Goal: Book appointment/travel/reservation

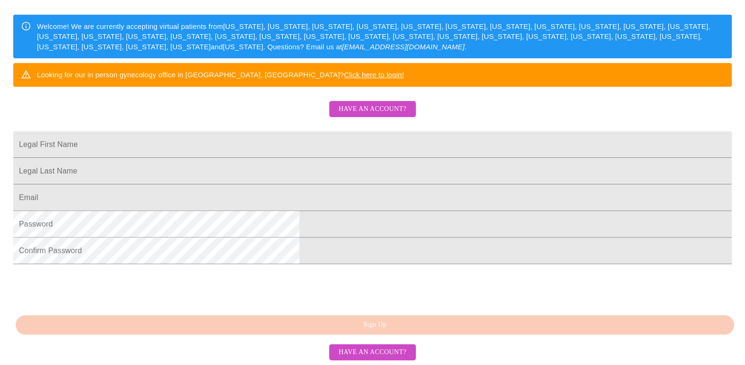
scroll to position [155, 0]
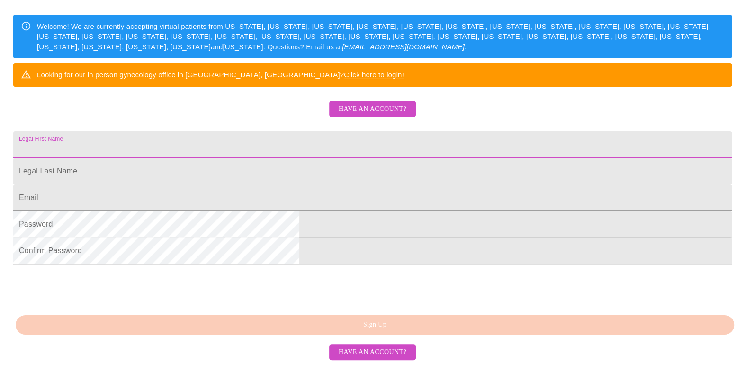
click at [409, 158] on input "Legal First Name" at bounding box center [372, 144] width 719 height 27
click at [389, 158] on input "Legal First Name" at bounding box center [372, 144] width 719 height 27
type input "[PERSON_NAME]"
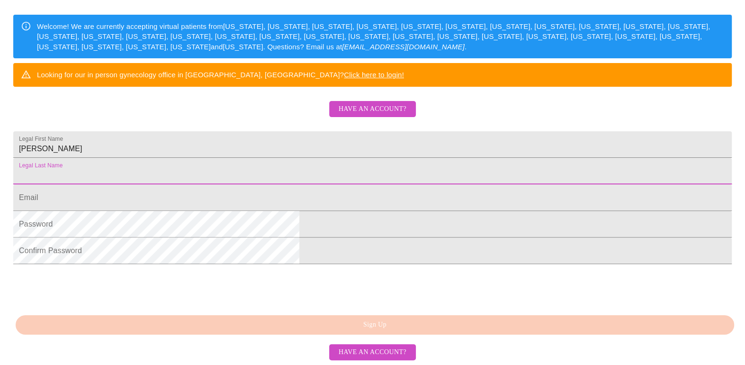
click at [362, 184] on input "Legal First Name" at bounding box center [372, 171] width 719 height 27
type input "[PERSON_NAME]"
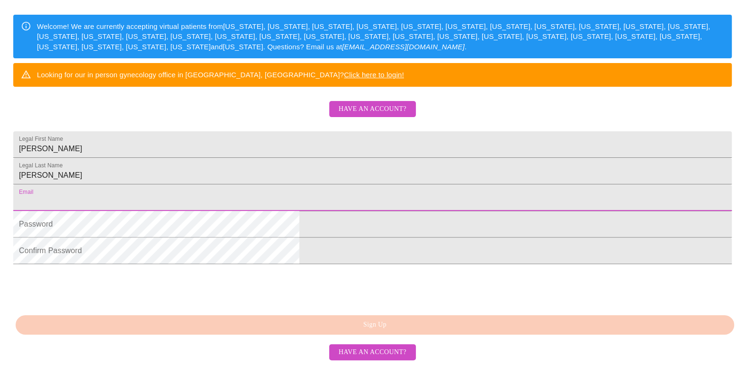
click at [285, 211] on input "Legal First Name" at bounding box center [372, 197] width 719 height 27
type input "[EMAIL_ADDRESS][DOMAIN_NAME]"
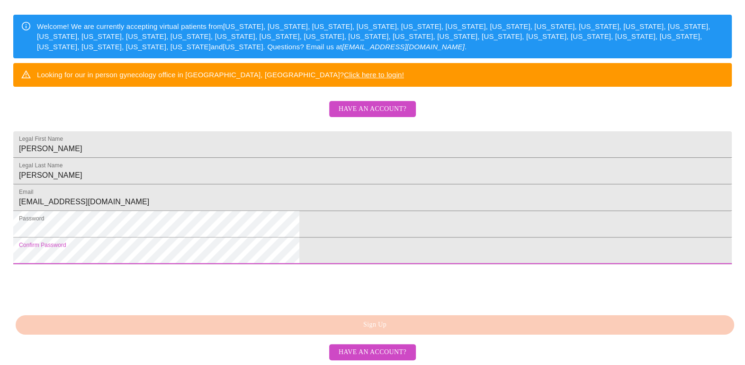
scroll to position [219, 0]
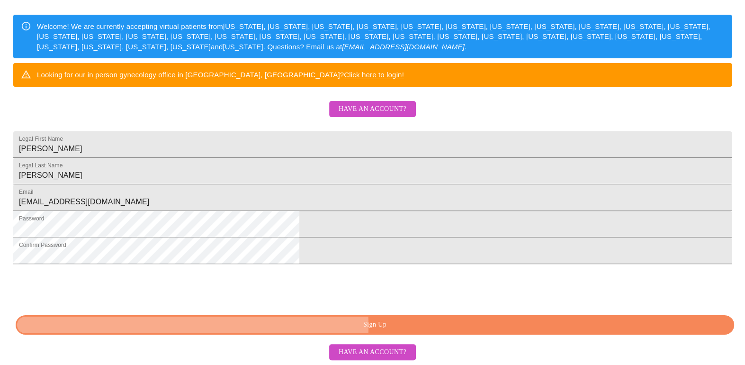
click at [408, 326] on span "Sign Up" at bounding box center [375, 325] width 697 height 12
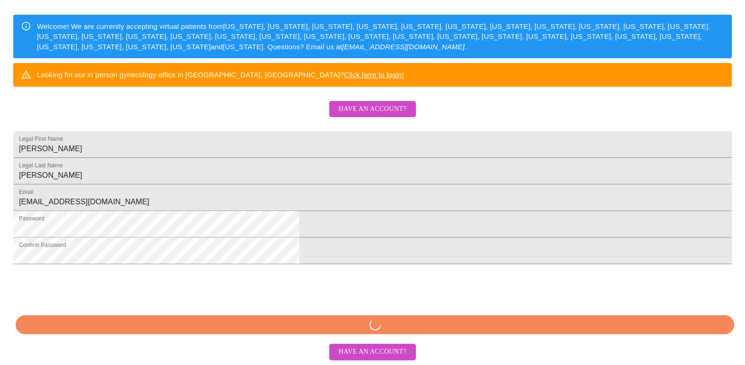
scroll to position [182, 0]
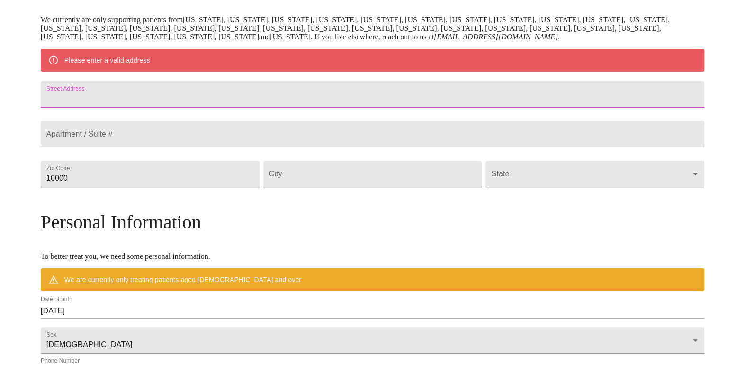
click at [259, 106] on input "Street Address" at bounding box center [373, 94] width 664 height 27
type input "9N615 Flora Dr"
click at [237, 187] on input "10000" at bounding box center [150, 174] width 219 height 27
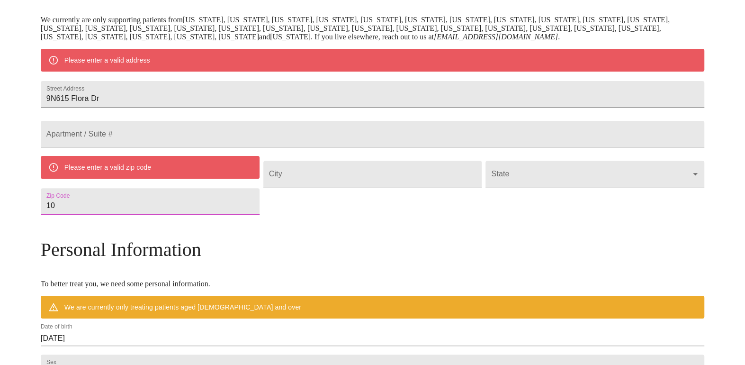
type input "1"
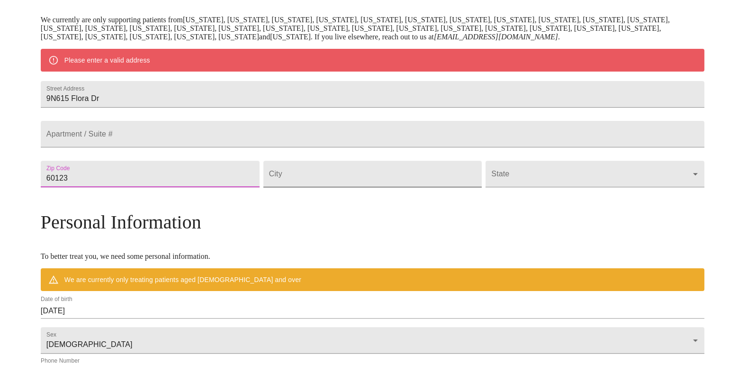
type input "60123"
click at [331, 187] on input "Street Address" at bounding box center [372, 174] width 219 height 27
type input "Elgin"
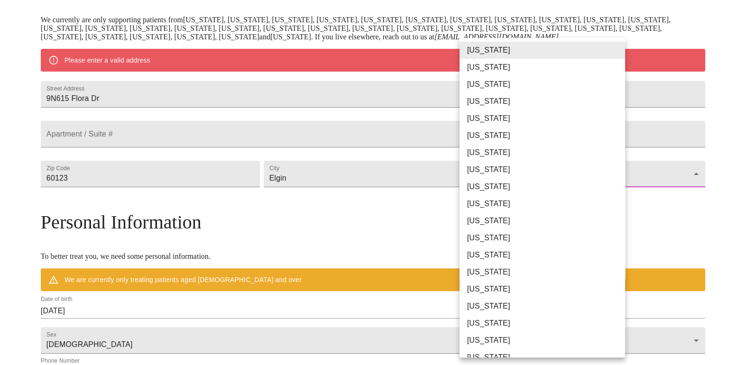
click at [614, 199] on body "MyMenopauseRx Welcome to MyMenopauseRx Since it's your first time here, you'll …" at bounding box center [376, 191] width 745 height 739
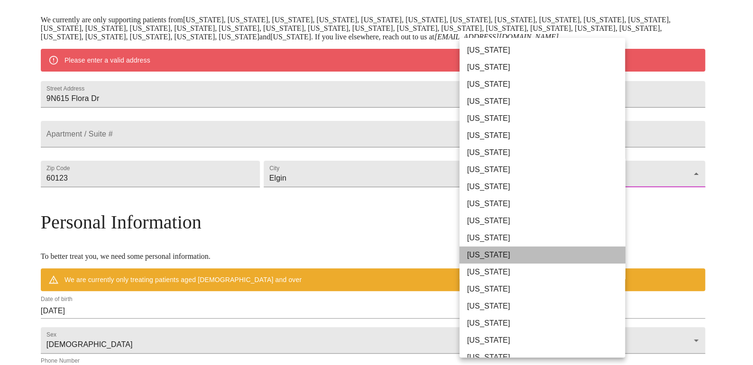
click at [544, 260] on li "[US_STATE]" at bounding box center [545, 254] width 172 height 17
type input "[US_STATE]"
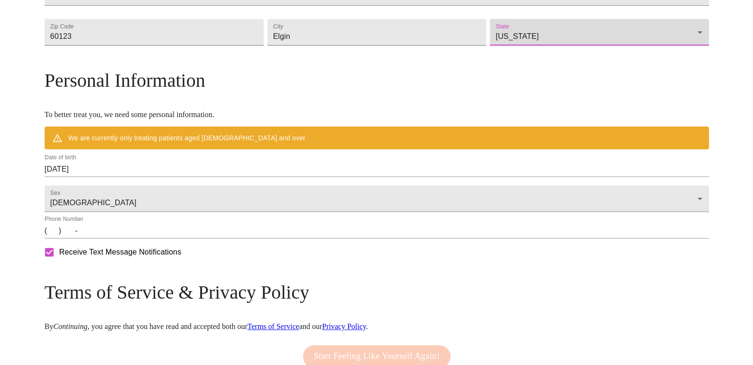
scroll to position [303, 0]
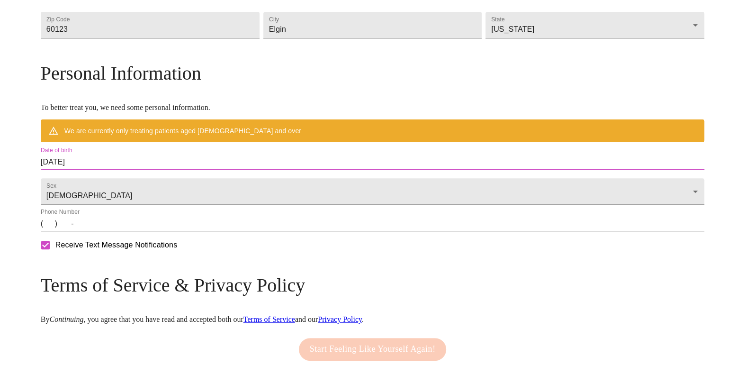
click at [164, 170] on input "[DATE]" at bounding box center [373, 161] width 664 height 15
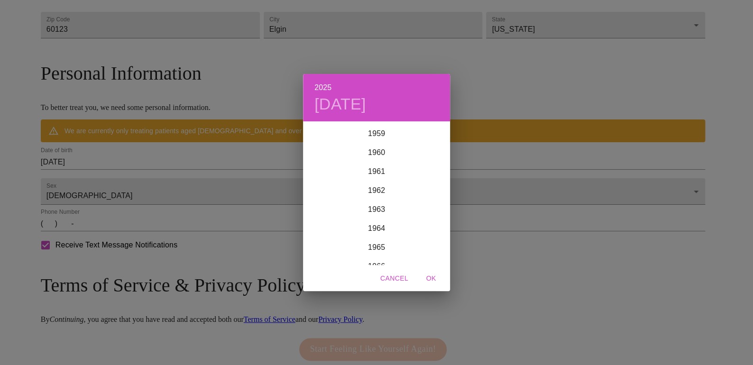
scroll to position [1155, 0]
click at [381, 246] on div "1966" at bounding box center [376, 247] width 147 height 19
click at [244, 205] on div "1966 [DATE] Jan Feb Mar Apr May Jun [DATE] Aug Sep Oct Nov Dec Cancel OK" at bounding box center [376, 182] width 753 height 365
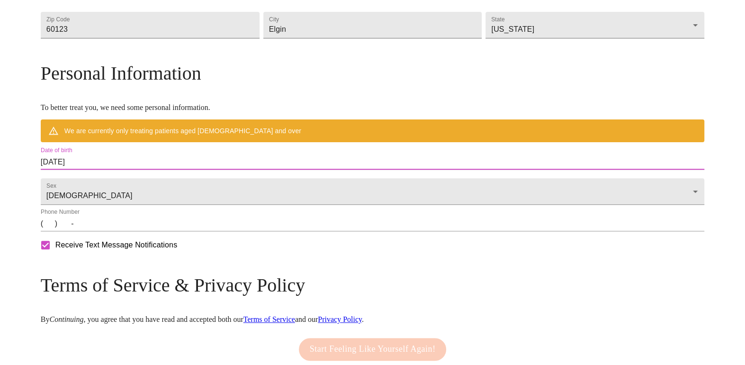
click at [208, 170] on input "[DATE]" at bounding box center [373, 161] width 664 height 15
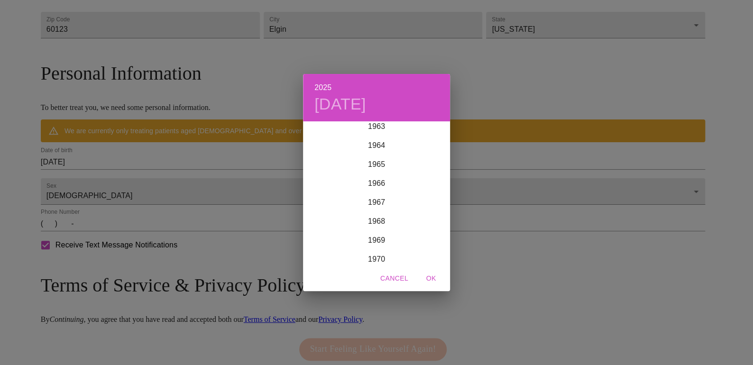
scroll to position [1214, 0]
click at [385, 187] on div "1966" at bounding box center [376, 188] width 147 height 19
click at [432, 275] on span "OK" at bounding box center [430, 278] width 23 height 12
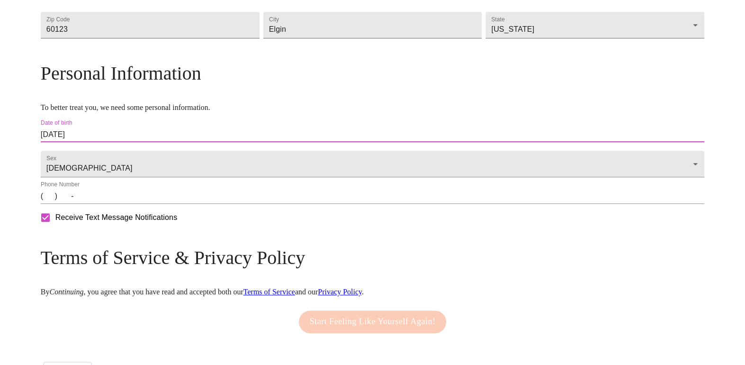
click at [223, 142] on input "[DATE]" at bounding box center [373, 134] width 664 height 15
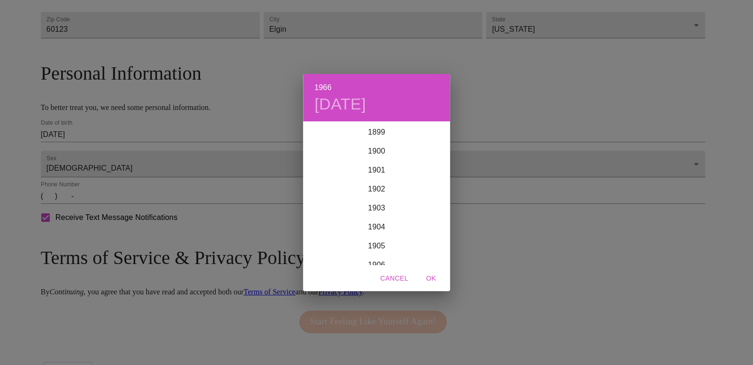
scroll to position [1213, 0]
click at [428, 280] on span "OK" at bounding box center [430, 278] width 23 height 12
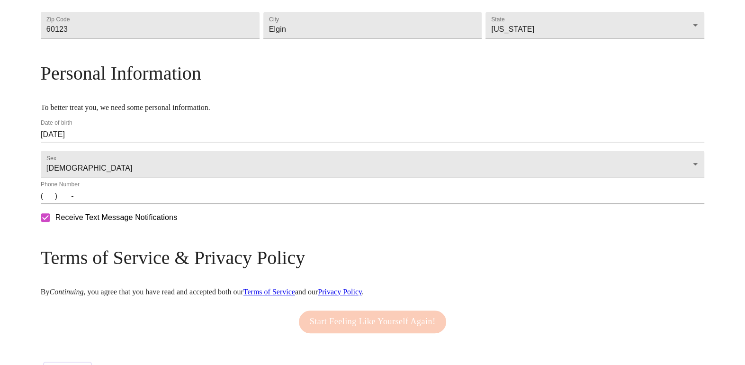
click at [334, 137] on div "Date of birth [DEMOGRAPHIC_DATA]" at bounding box center [373, 131] width 668 height 27
click at [334, 142] on input "[DATE]" at bounding box center [373, 134] width 664 height 15
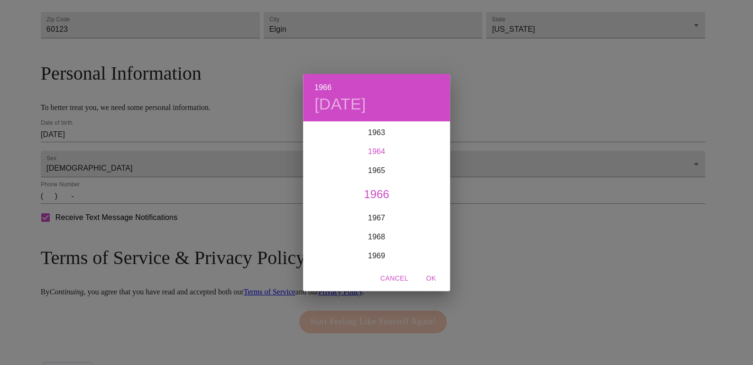
click at [334, 149] on div "1964" at bounding box center [376, 151] width 147 height 19
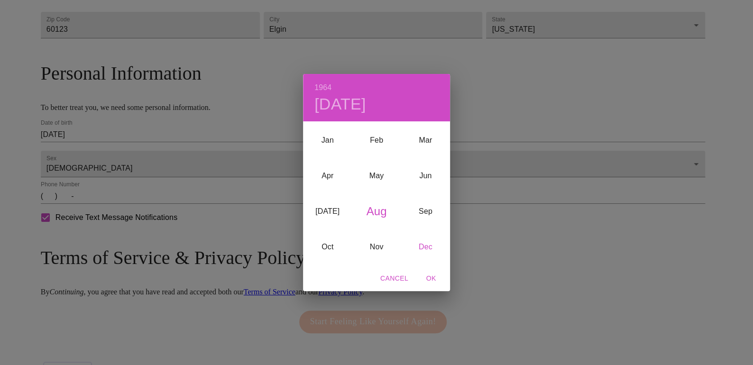
click at [426, 243] on div "Dec" at bounding box center [425, 247] width 49 height 36
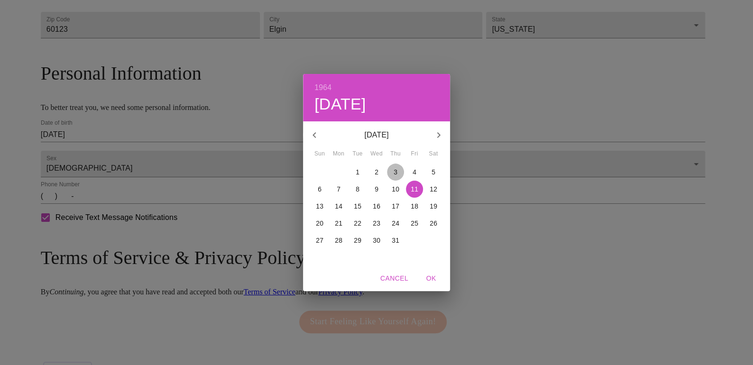
click at [396, 170] on p "3" at bounding box center [395, 171] width 4 height 9
click at [434, 277] on span "OK" at bounding box center [430, 278] width 23 height 12
type input "[DATE]"
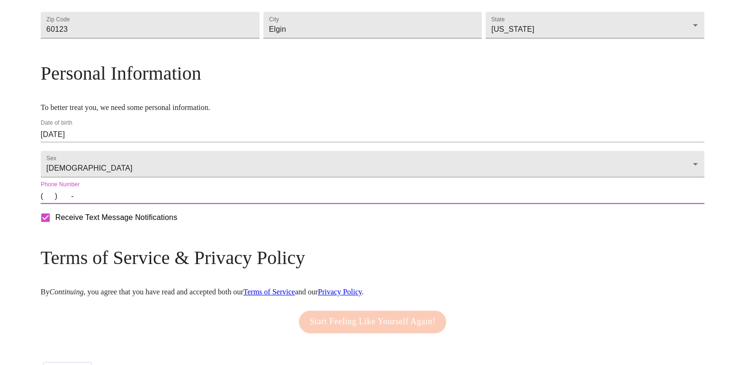
click at [208, 204] on input "(   )    -" at bounding box center [373, 196] width 664 height 15
type input "[PHONE_NUMBER]"
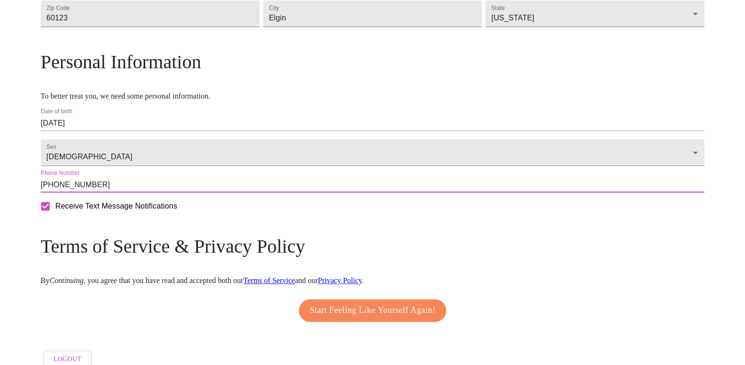
scroll to position [352, 0]
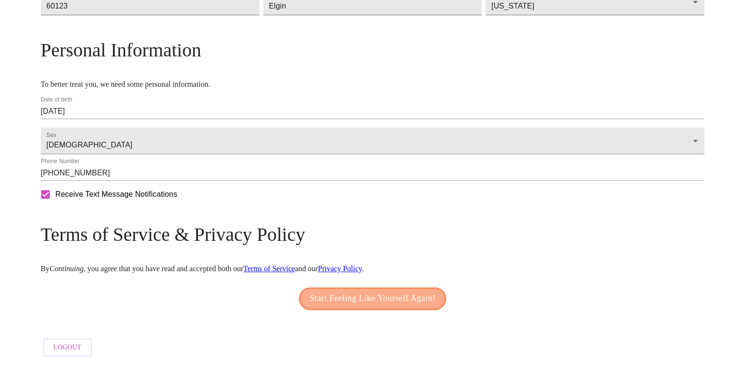
click at [358, 291] on span "Start Feeling Like Yourself Again!" at bounding box center [373, 298] width 126 height 15
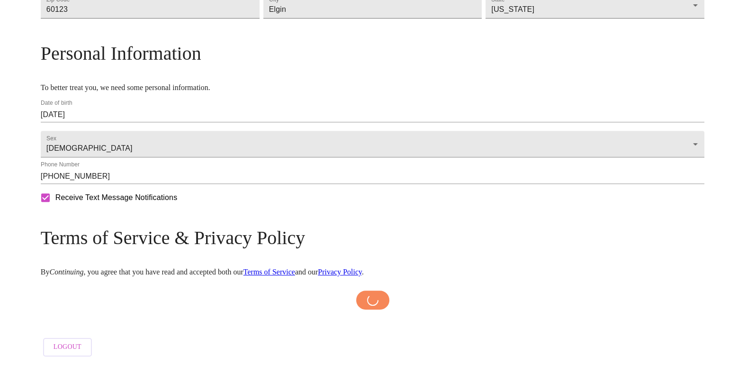
scroll to position [349, 0]
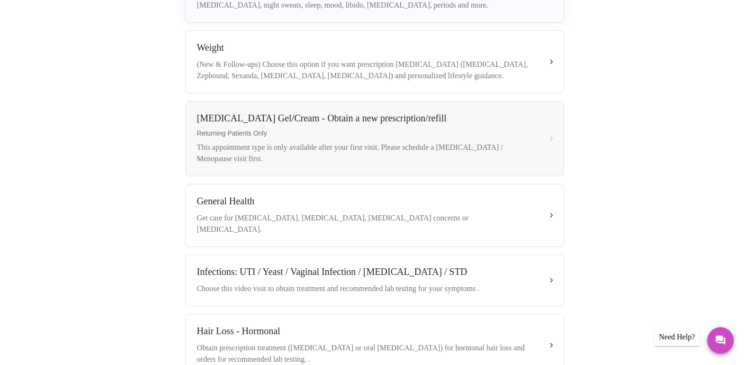
scroll to position [347, 0]
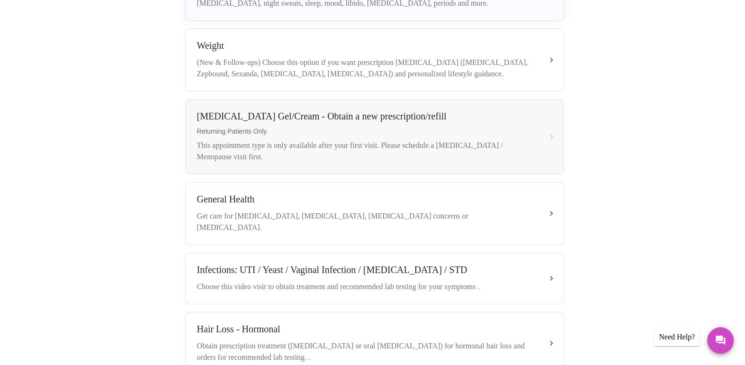
click at [650, 298] on div "Book your next visit If you'd like our help with multiple care concerns below, …" at bounding box center [373, 85] width 607 height 642
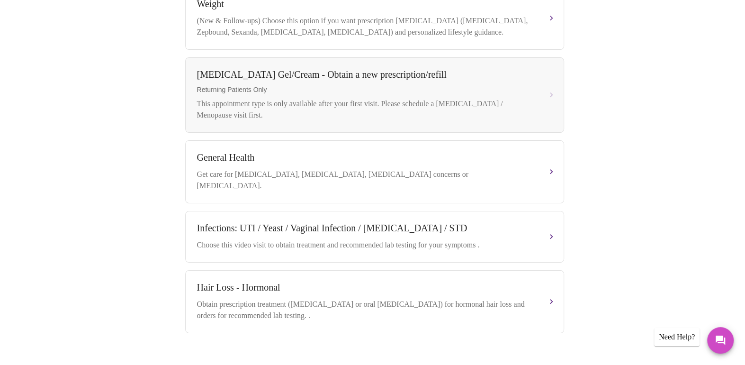
scroll to position [401, 0]
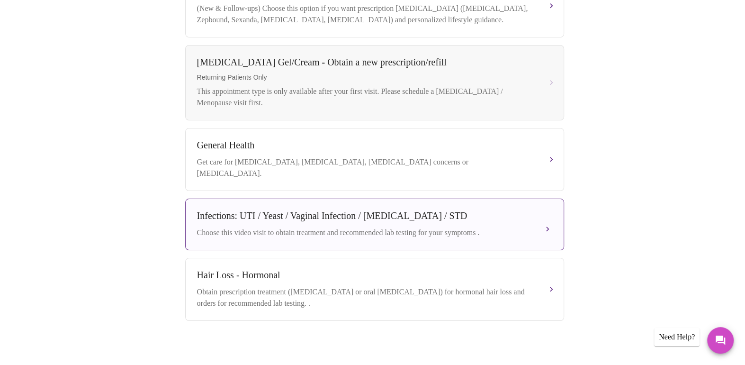
click at [477, 213] on div "Infections: UTI / Yeast / Vaginal Infection / [MEDICAL_DATA] / STD Choose this …" at bounding box center [374, 224] width 355 height 28
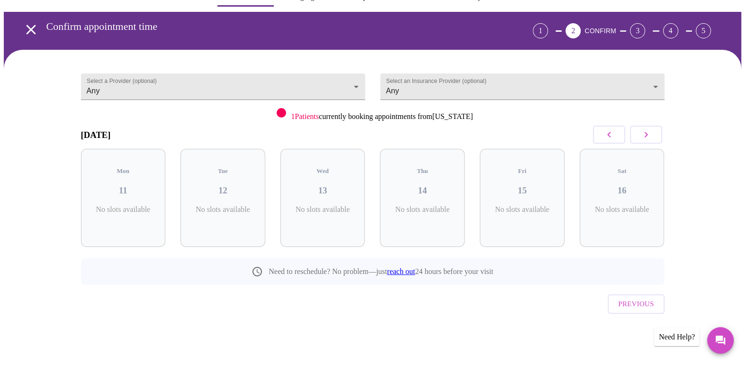
scroll to position [7, 0]
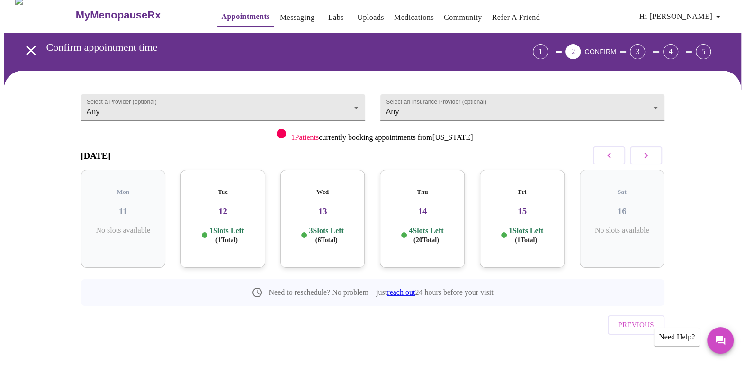
click at [243, 206] on h3 "12" at bounding box center [223, 211] width 70 height 10
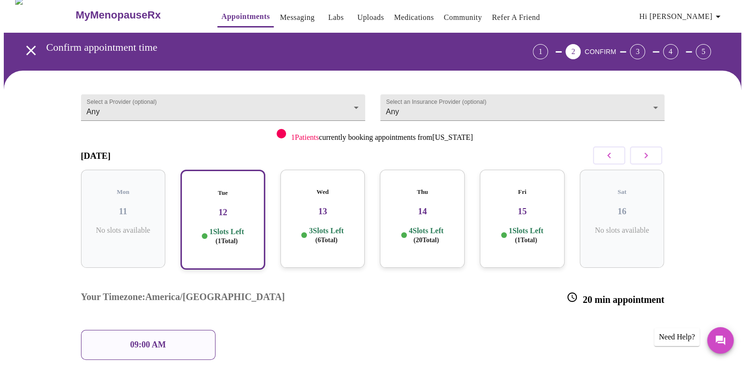
click at [340, 188] on h5 "Wed" at bounding box center [323, 192] width 70 height 8
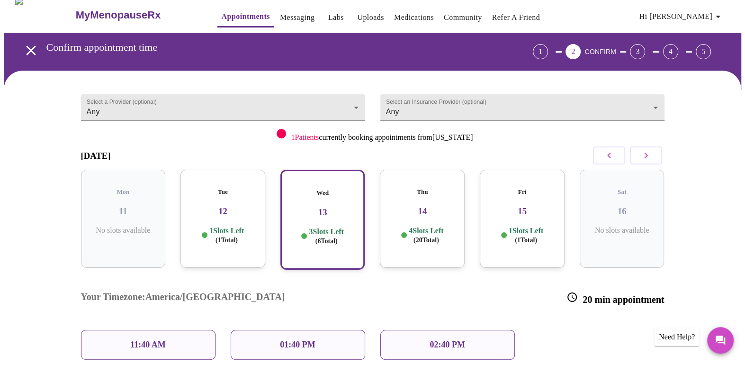
click at [244, 188] on div "Tue 12 1 Slots Left ( 1 Total)" at bounding box center [223, 219] width 85 height 98
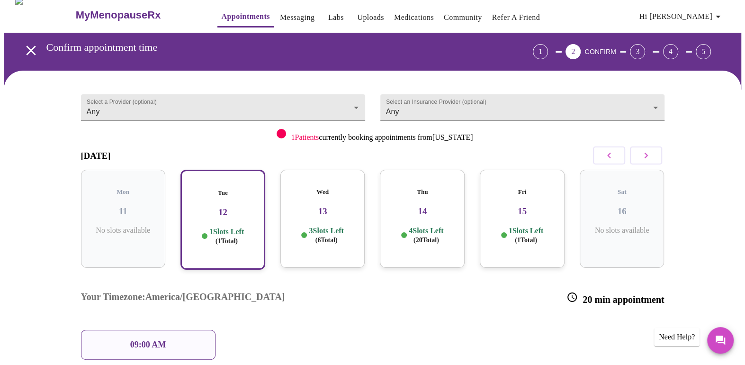
click at [200, 330] on div "09:00 AM" at bounding box center [148, 345] width 135 height 30
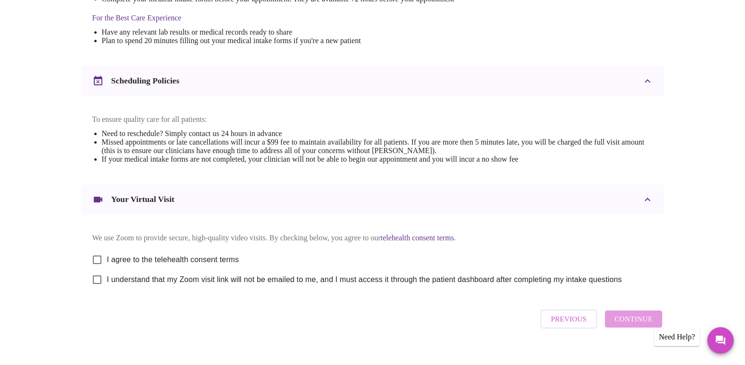
scroll to position [321, 0]
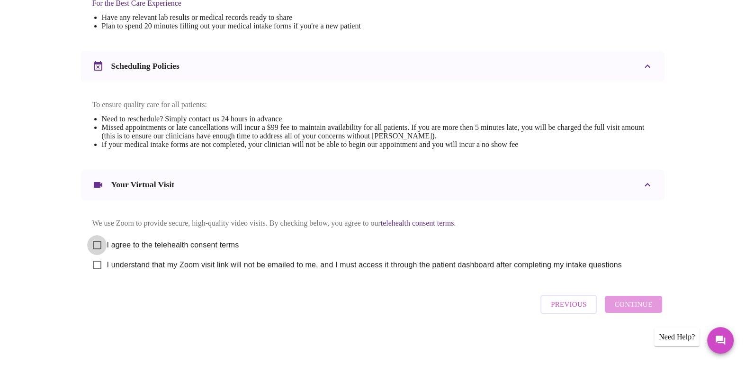
click at [98, 240] on input "I agree to the telehealth consent terms" at bounding box center [97, 245] width 20 height 20
checkbox input "true"
click at [97, 263] on input "I understand that my Zoom visit link will not be emailed to me, and I must acce…" at bounding box center [97, 265] width 20 height 20
checkbox input "true"
click at [643, 308] on span "Continue" at bounding box center [634, 304] width 38 height 12
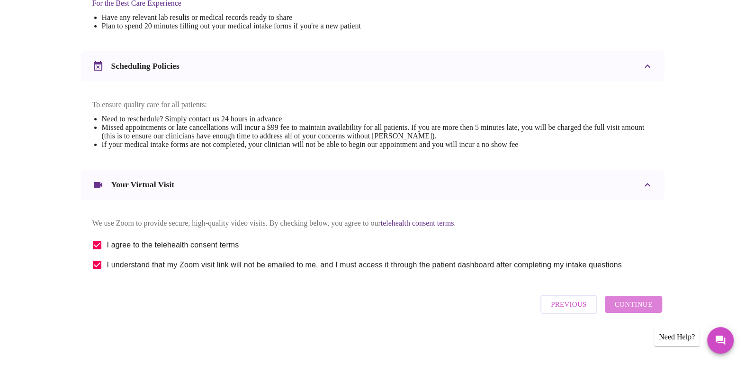
scroll to position [38, 0]
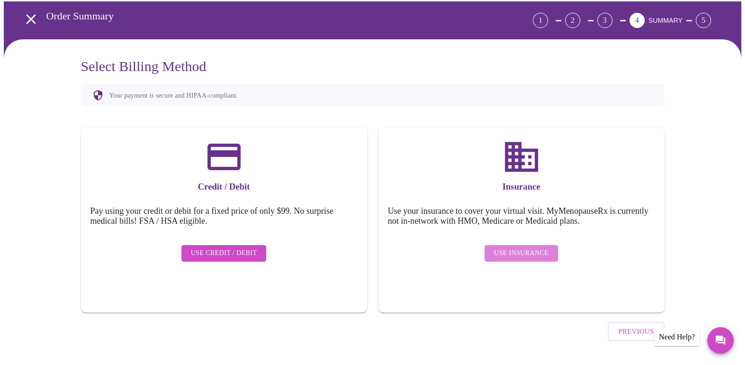
click at [544, 247] on span "Use Insurance" at bounding box center [521, 253] width 54 height 12
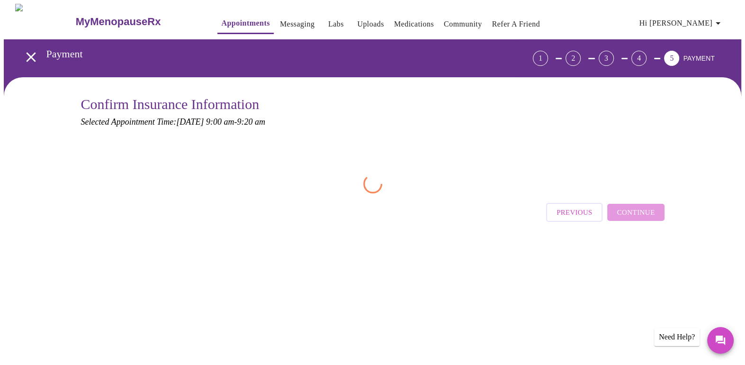
scroll to position [0, 0]
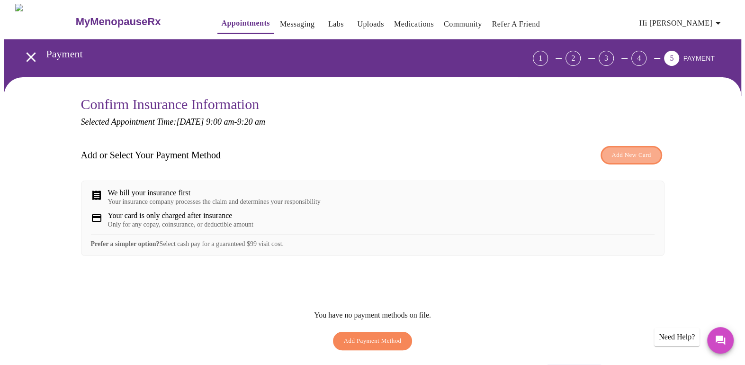
click at [621, 151] on span "Add New Card" at bounding box center [631, 155] width 39 height 11
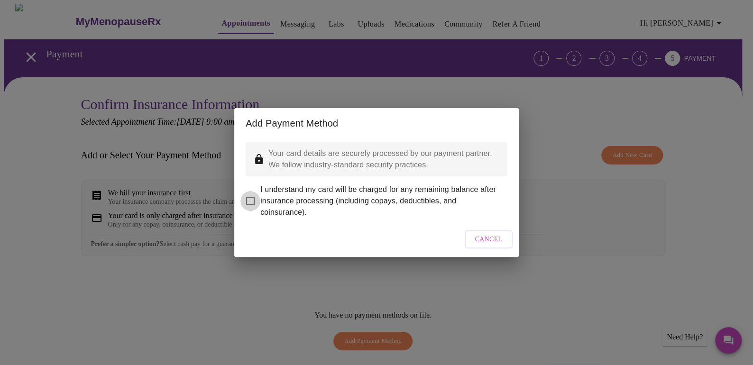
click at [252, 191] on input "I understand my card will be charged for any remaining balance after insurance …" at bounding box center [250, 201] width 20 height 20
checkbox input "true"
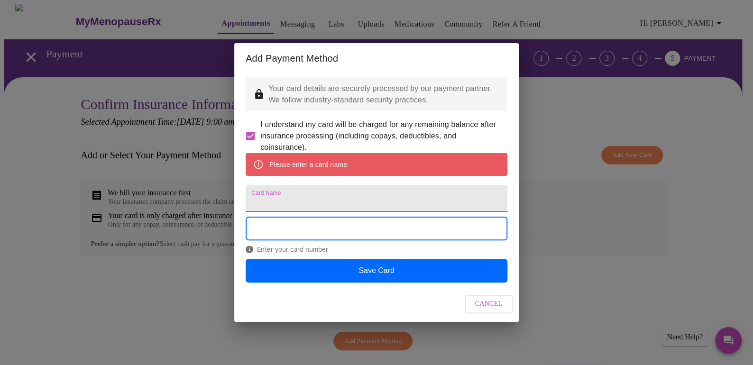
click at [328, 199] on input "Card Name" at bounding box center [376, 198] width 262 height 27
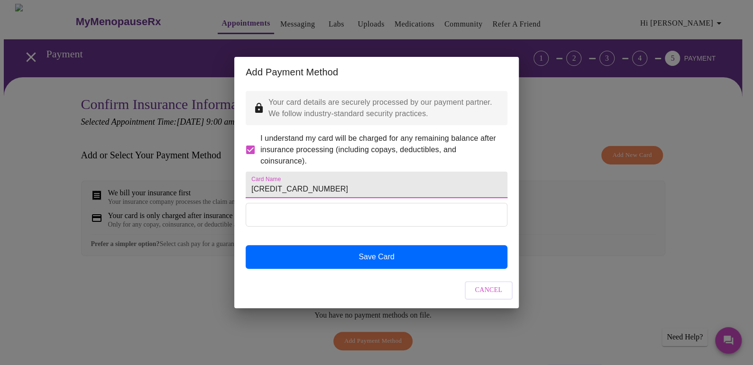
click at [350, 188] on input "[CREDIT_CARD_NUMBER]" at bounding box center [376, 185] width 262 height 27
type input "4"
type input "[PERSON_NAME] Fargo"
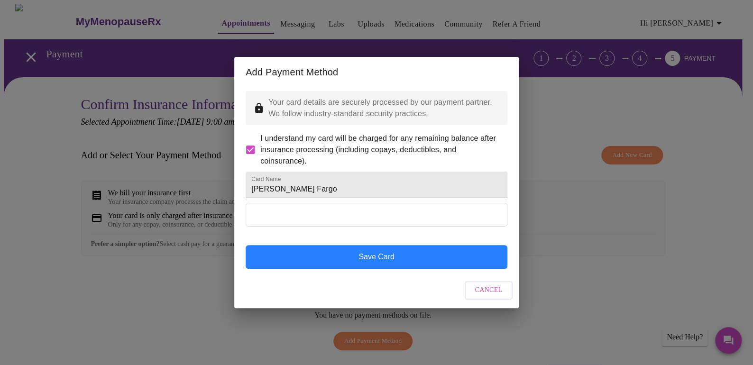
click at [441, 269] on button "Save Card" at bounding box center [376, 257] width 262 height 24
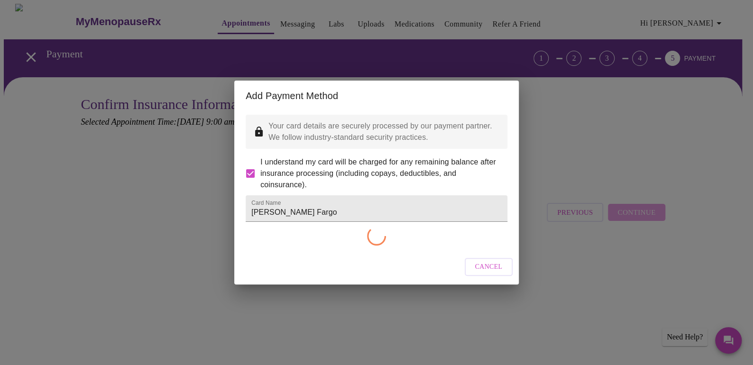
checkbox input "false"
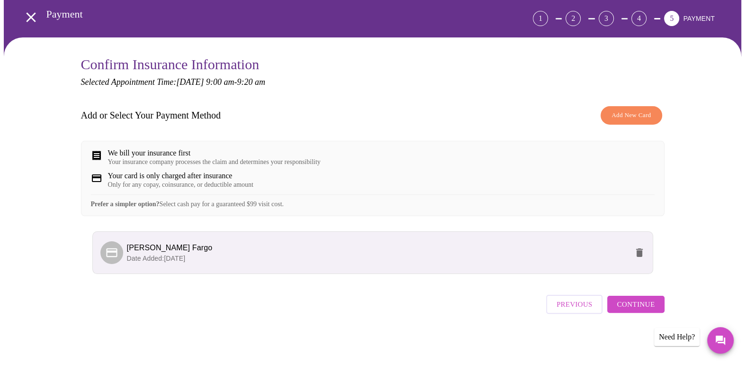
scroll to position [46, 0]
click at [638, 309] on span "Continue" at bounding box center [636, 304] width 38 height 12
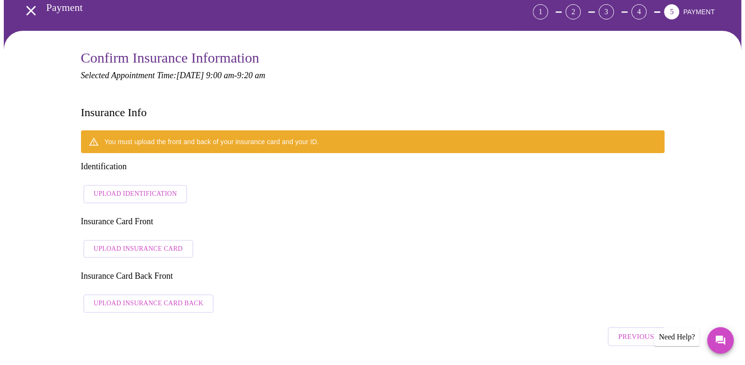
click at [151, 188] on span "Upload Identification" at bounding box center [135, 194] width 83 height 12
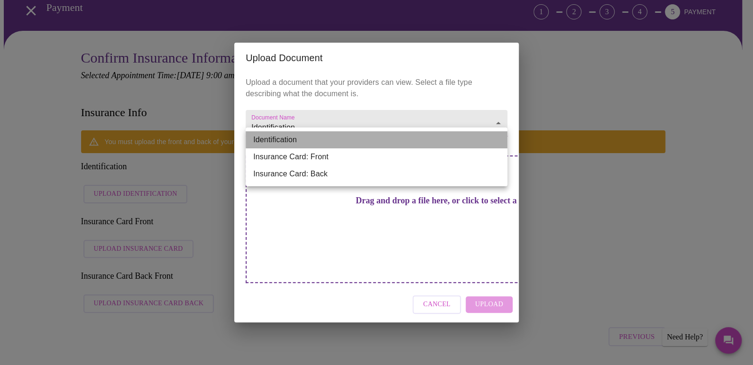
click at [501, 137] on li "Identification" at bounding box center [376, 139] width 262 height 17
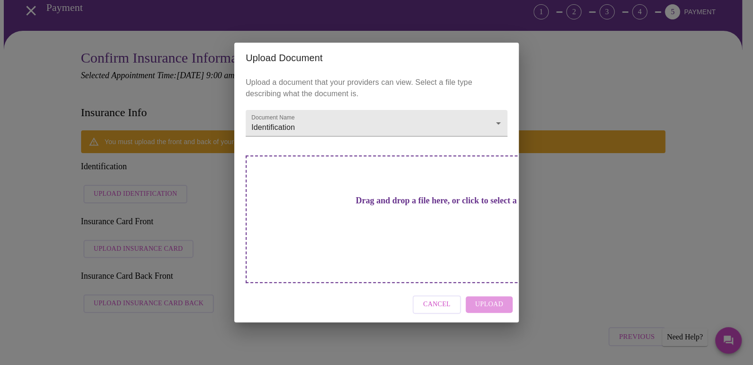
click at [490, 288] on div "Cancel Upload" at bounding box center [376, 305] width 284 height 36
click at [396, 206] on h3 "Drag and drop a file here, or click to select a file" at bounding box center [443, 201] width 262 height 10
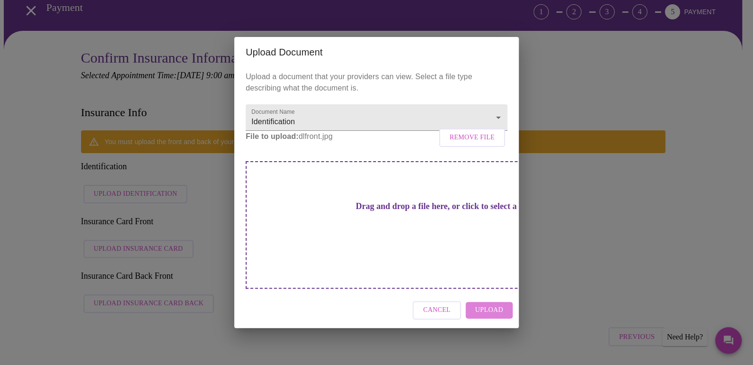
click at [490, 304] on span "Upload" at bounding box center [489, 310] width 28 height 12
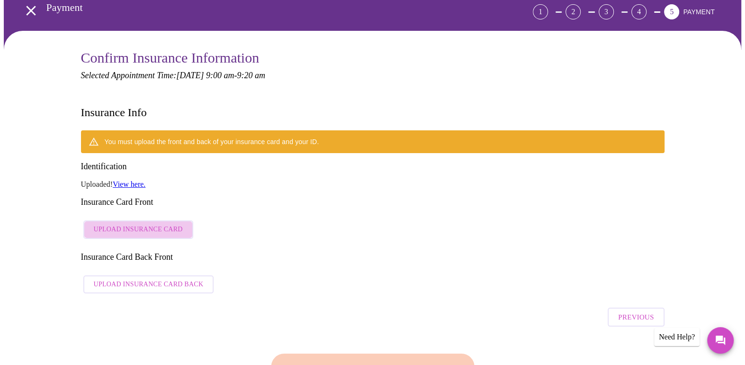
click at [173, 224] on span "Upload Insurance Card" at bounding box center [138, 230] width 89 height 12
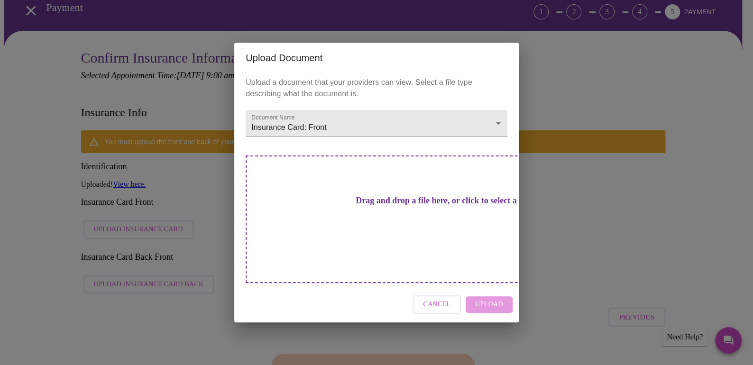
click at [490, 288] on div "Cancel Upload" at bounding box center [376, 305] width 284 height 36
click at [417, 206] on h3 "Drag and drop a file here, or click to select a file" at bounding box center [443, 201] width 262 height 10
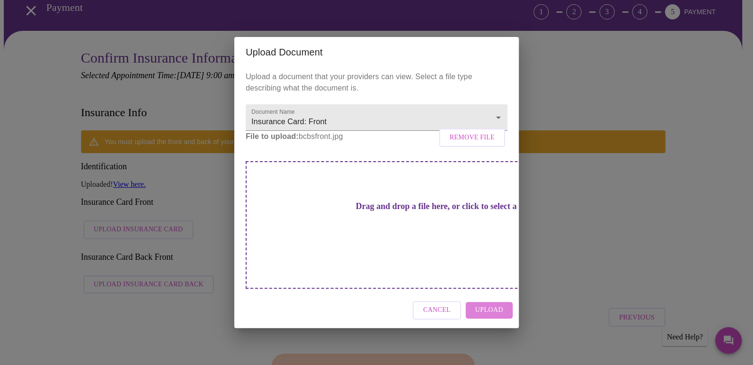
click at [499, 304] on span "Upload" at bounding box center [489, 310] width 28 height 12
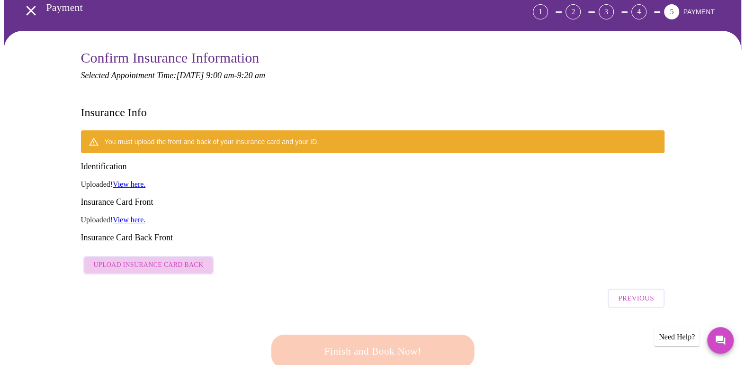
click at [155, 259] on span "Upload Insurance Card Back" at bounding box center [149, 265] width 110 height 12
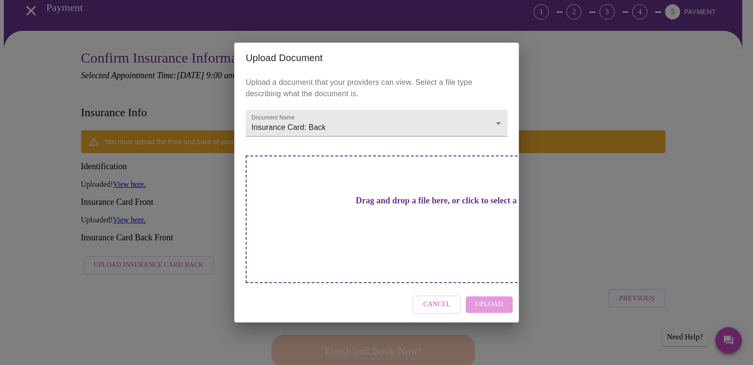
click at [489, 290] on div "Cancel Upload" at bounding box center [376, 305] width 284 height 36
click at [490, 287] on div "Cancel Upload" at bounding box center [376, 305] width 284 height 36
click at [493, 287] on div "Cancel Upload" at bounding box center [376, 305] width 284 height 36
drag, startPoint x: 386, startPoint y: 210, endPoint x: 438, endPoint y: 207, distance: 52.7
click at [438, 206] on h3 "Drag and drop a file here, or click to select a file" at bounding box center [443, 201] width 262 height 10
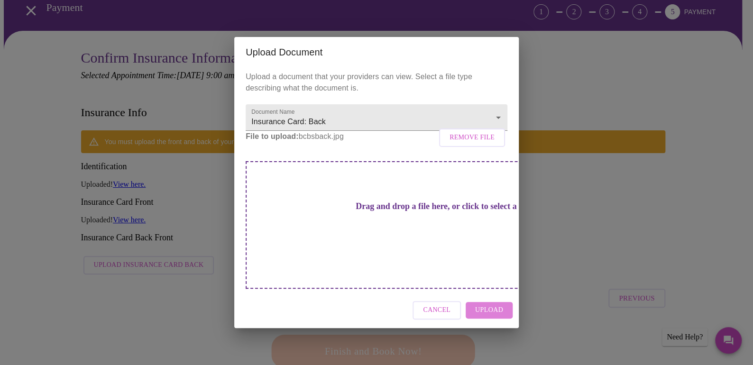
click at [490, 304] on span "Upload" at bounding box center [489, 310] width 28 height 12
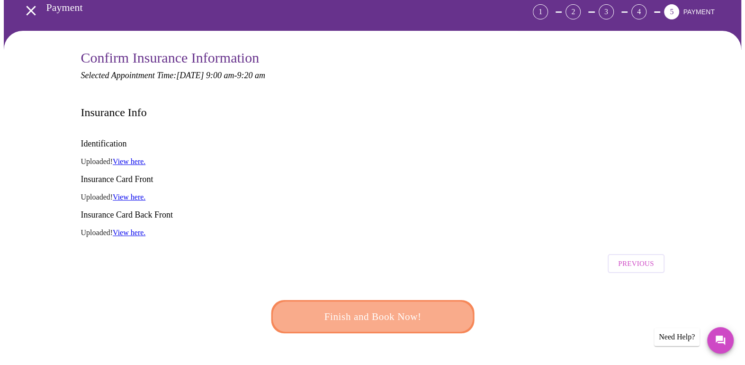
click at [435, 308] on span "Finish and Book Now!" at bounding box center [372, 317] width 181 height 18
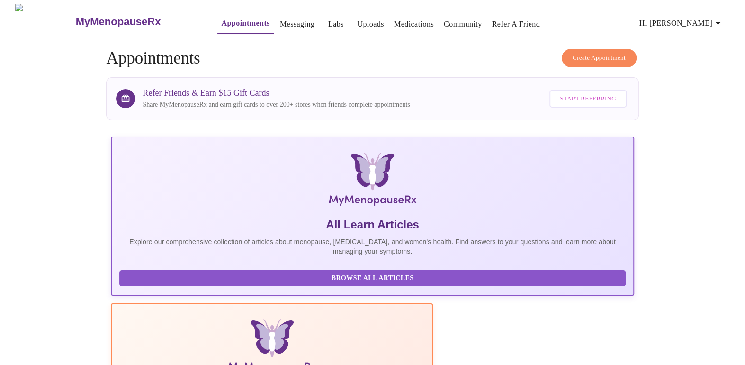
scroll to position [152, 0]
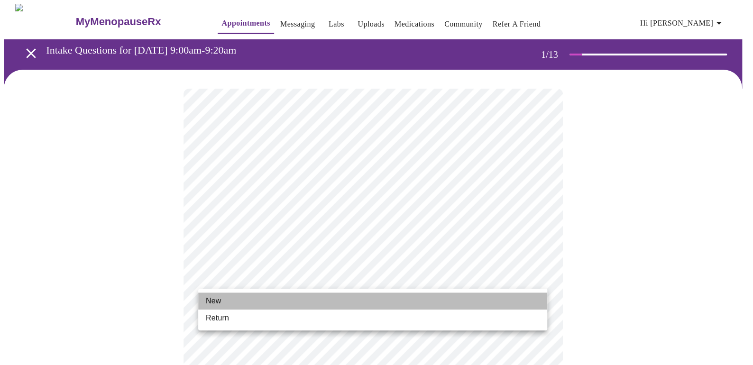
click at [336, 296] on li "New" at bounding box center [372, 300] width 349 height 17
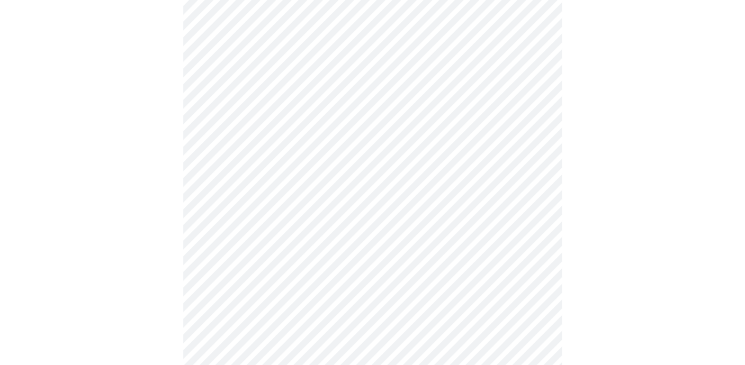
scroll to position [459, 0]
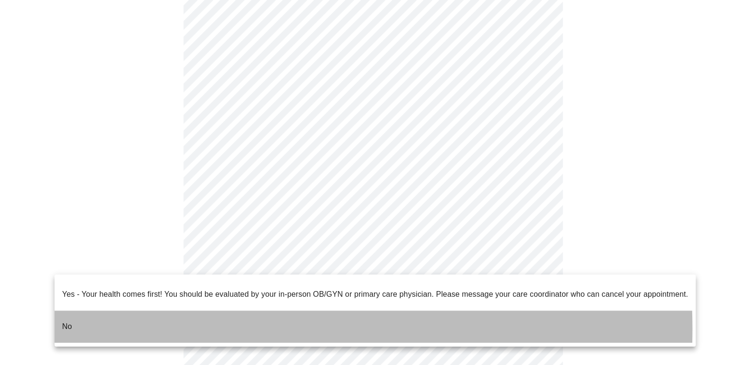
click at [147, 321] on li "No" at bounding box center [374, 326] width 641 height 32
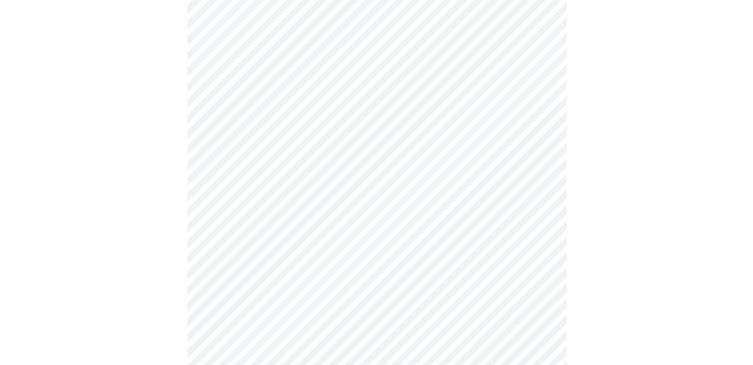
scroll to position [0, 0]
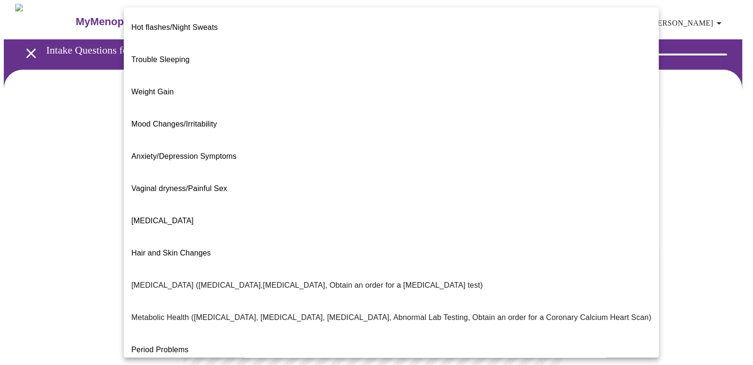
click at [539, 194] on body "MyMenopauseRx Appointments Messaging Labs Uploads Medications Community Refer a…" at bounding box center [376, 288] width 745 height 569
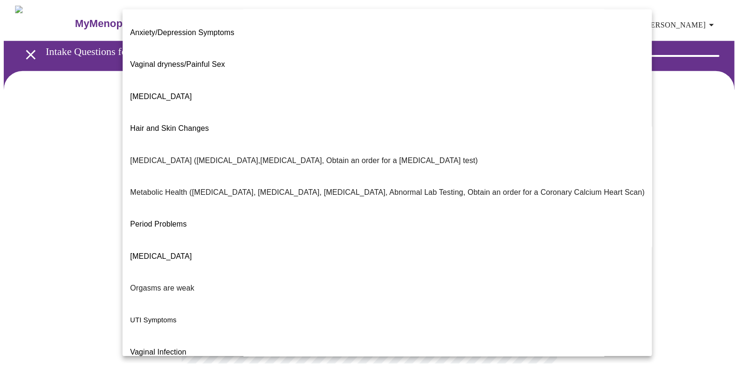
scroll to position [126, 0]
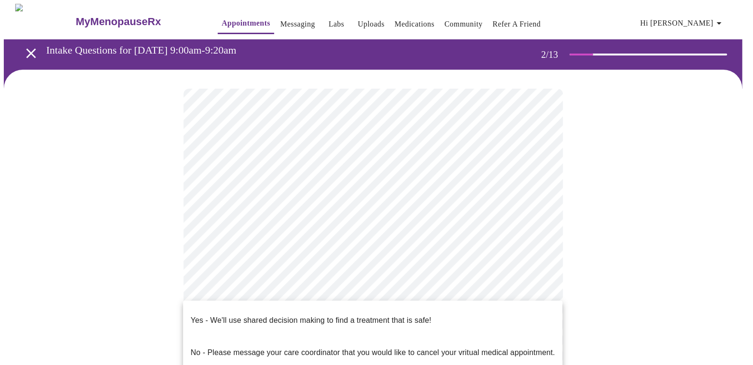
click at [540, 290] on body "MyMenopauseRx Appointments Messaging Labs Uploads Medications Community Refer a…" at bounding box center [376, 285] width 745 height 563
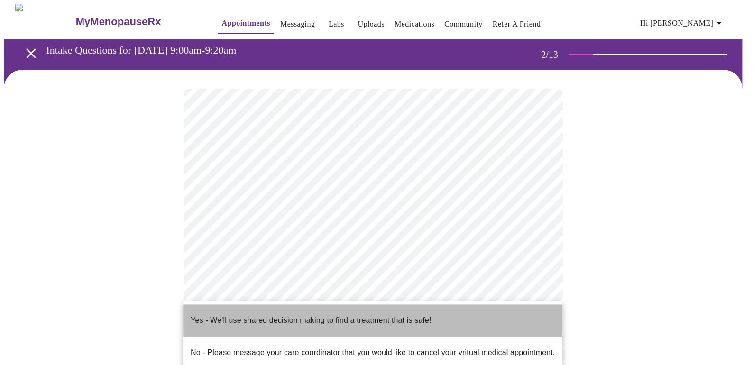
click at [400, 315] on p "Yes - We'll use shared decision making to find a treatment that is safe!" at bounding box center [311, 320] width 240 height 11
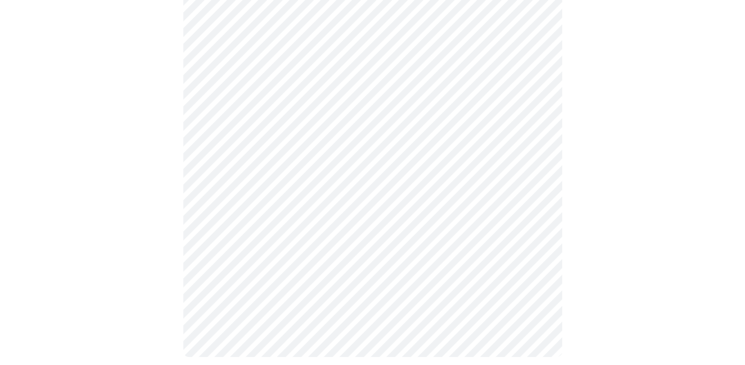
scroll to position [192, 0]
click at [612, 244] on div at bounding box center [373, 123] width 738 height 492
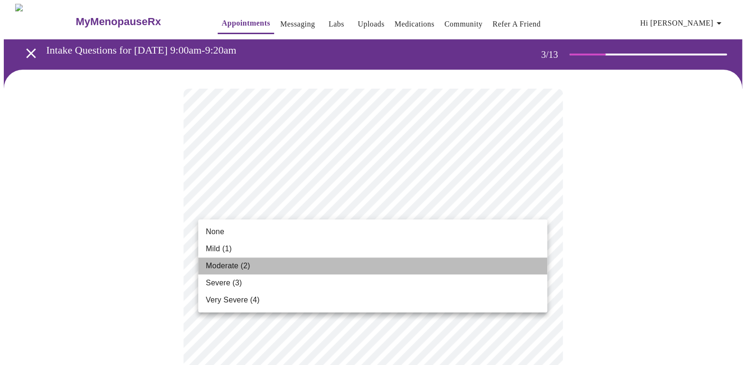
click at [372, 263] on li "Moderate (2)" at bounding box center [372, 265] width 349 height 17
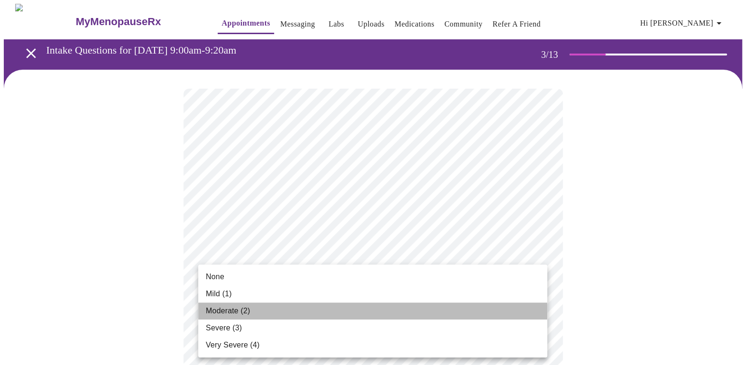
click at [392, 318] on li "Moderate (2)" at bounding box center [372, 310] width 349 height 17
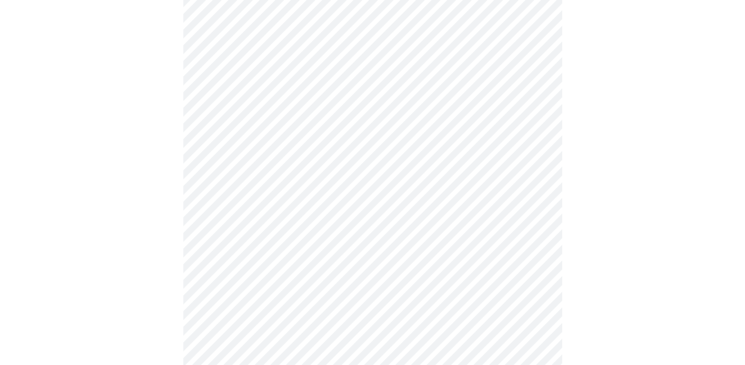
scroll to position [200, 0]
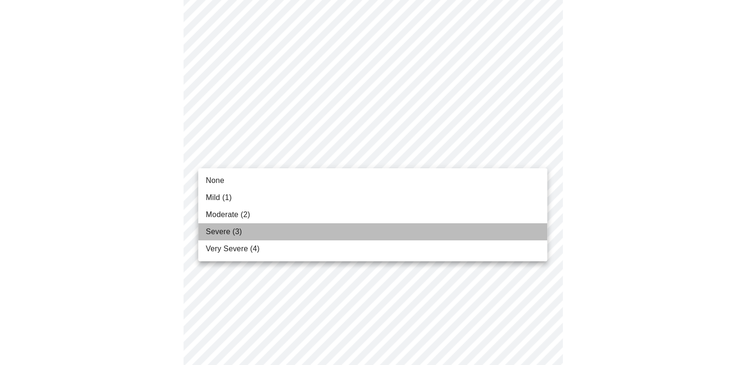
click at [362, 224] on li "Severe (3)" at bounding box center [372, 231] width 349 height 17
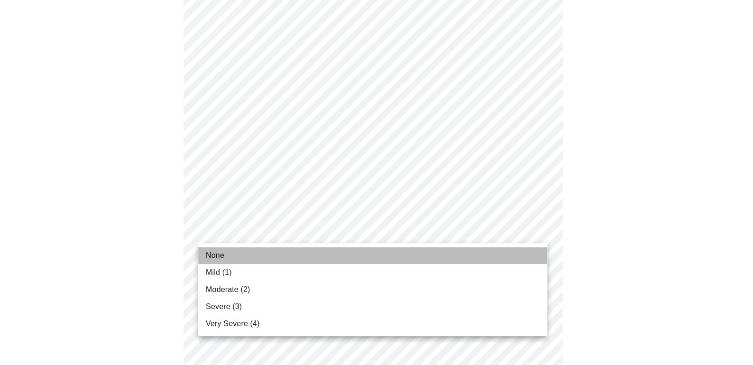
click at [261, 261] on li "None" at bounding box center [372, 255] width 349 height 17
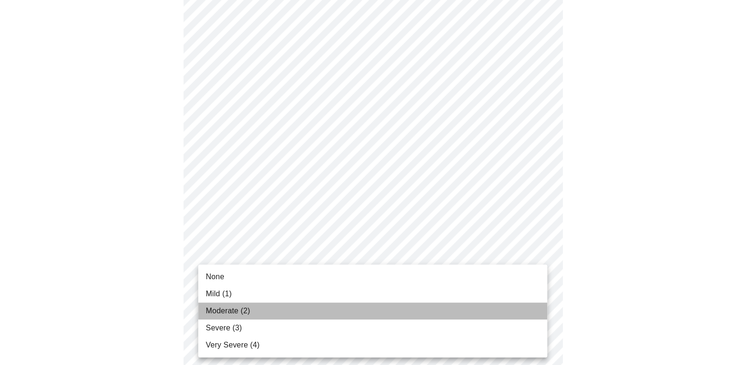
click at [287, 309] on li "Moderate (2)" at bounding box center [372, 310] width 349 height 17
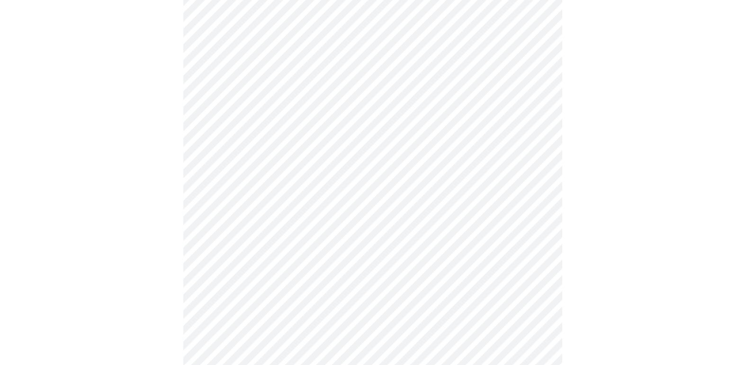
scroll to position [438, 0]
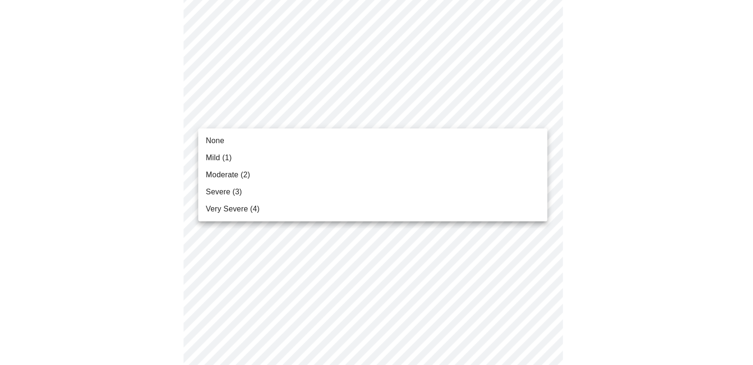
click at [539, 112] on body "MyMenopauseRx Appointments Messaging Labs Uploads Medications Community Refer a…" at bounding box center [376, 162] width 745 height 1194
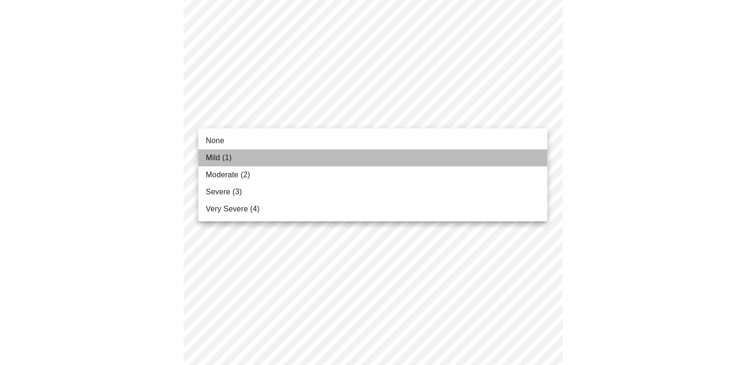
click at [388, 162] on li "Mild (1)" at bounding box center [372, 157] width 349 height 17
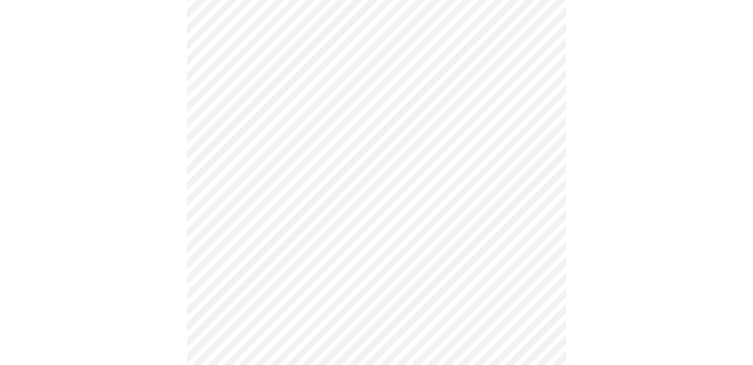
click at [537, 189] on body "MyMenopauseRx Appointments Messaging Labs Uploads Medications Community Refer a…" at bounding box center [376, 155] width 745 height 1180
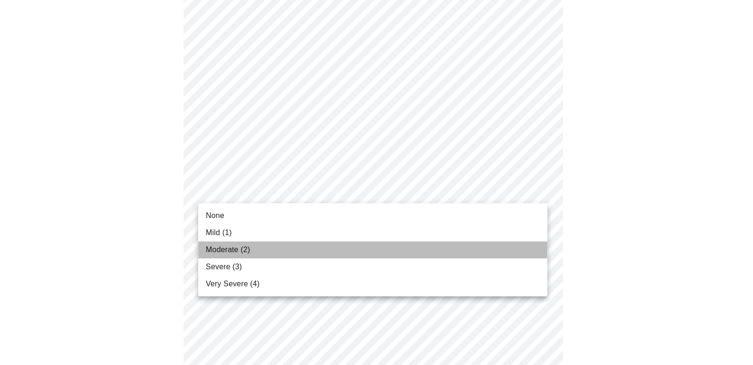
click at [365, 244] on li "Moderate (2)" at bounding box center [372, 249] width 349 height 17
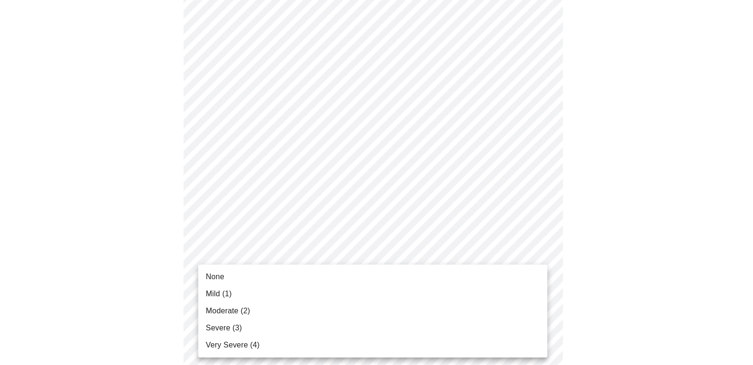
click at [539, 267] on body "MyMenopauseRx Appointments Messaging Labs Uploads Medications Community Refer a…" at bounding box center [376, 148] width 745 height 1167
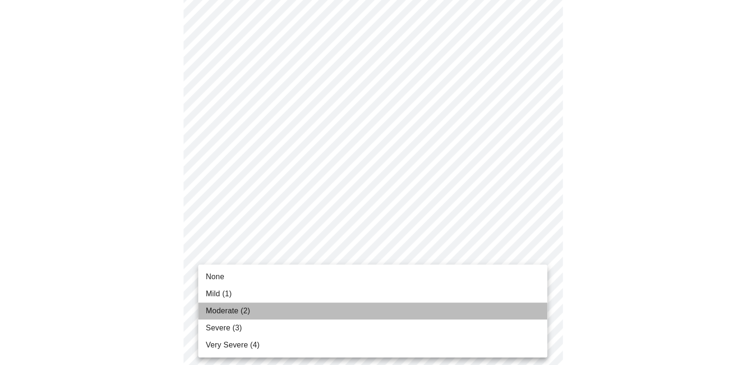
click at [352, 317] on li "Moderate (2)" at bounding box center [372, 310] width 349 height 17
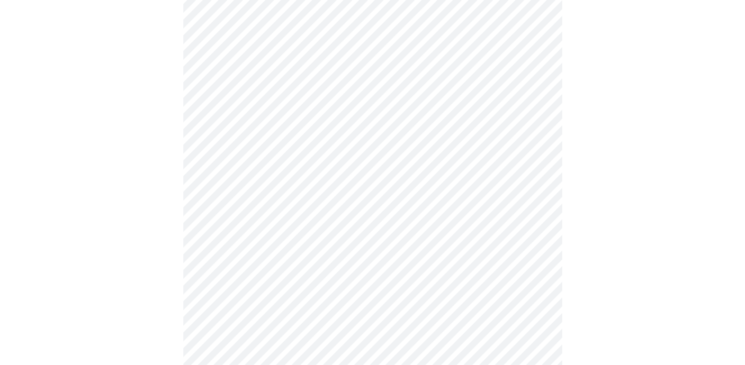
scroll to position [670, 0]
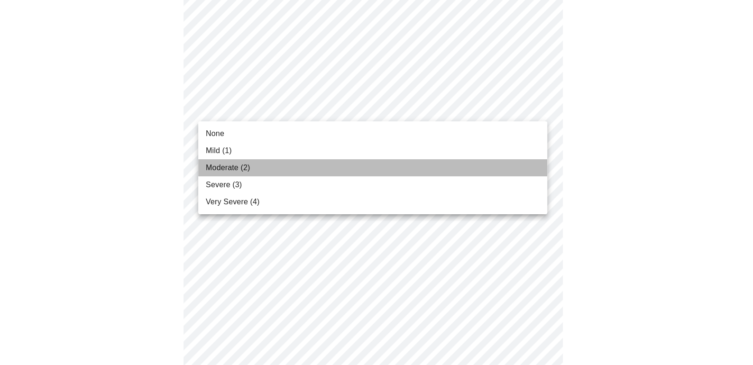
click at [374, 164] on li "Moderate (2)" at bounding box center [372, 167] width 349 height 17
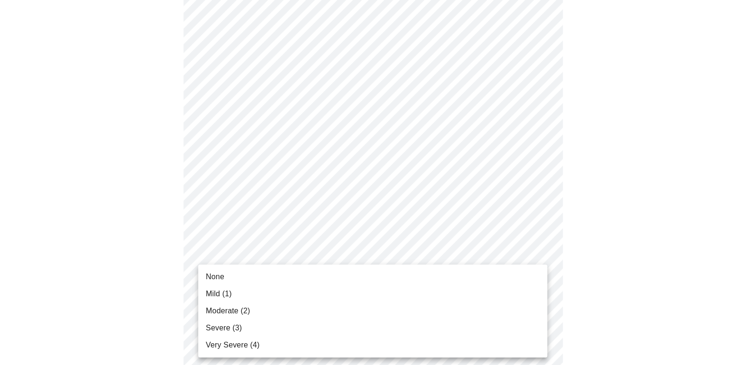
click at [349, 328] on li "Severe (3)" at bounding box center [372, 327] width 349 height 17
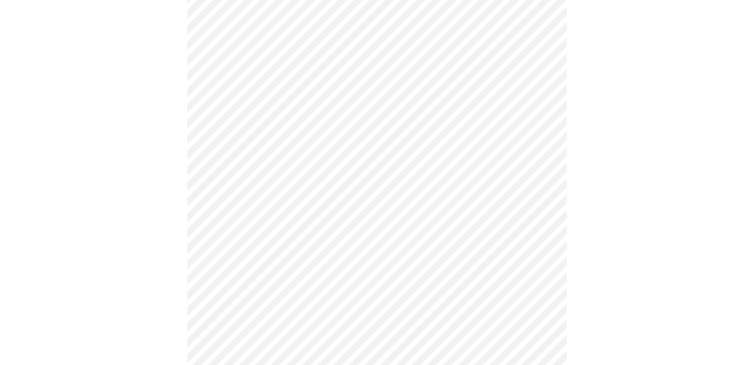
scroll to position [762, 0]
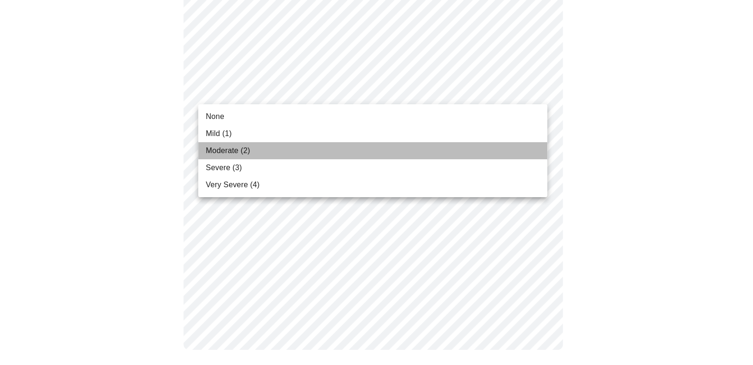
click at [291, 152] on li "Moderate (2)" at bounding box center [372, 150] width 349 height 17
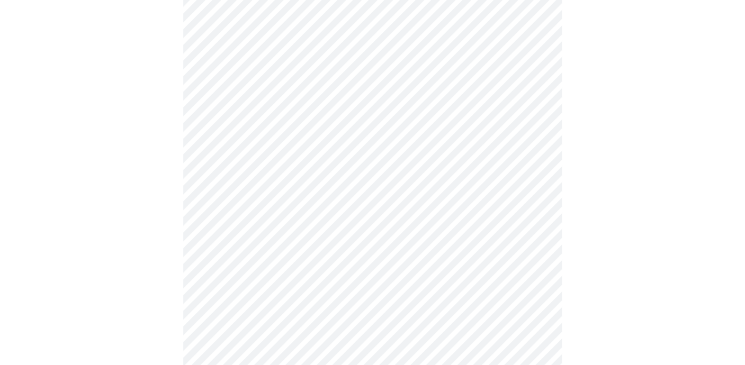
scroll to position [390, 0]
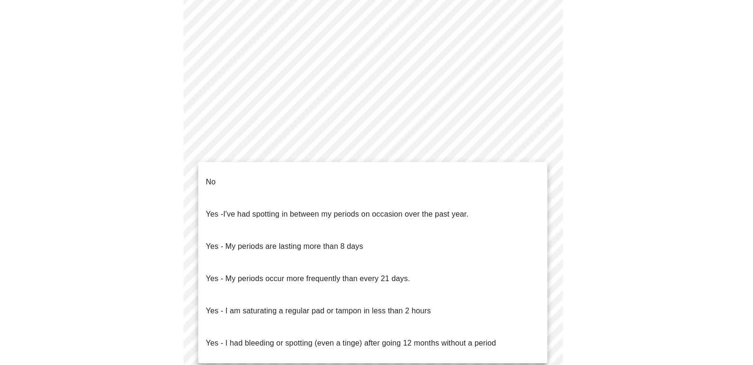
click at [537, 145] on body "MyMenopauseRx Appointments Messaging Labs Uploads Medications Community Refer a…" at bounding box center [376, 62] width 745 height 896
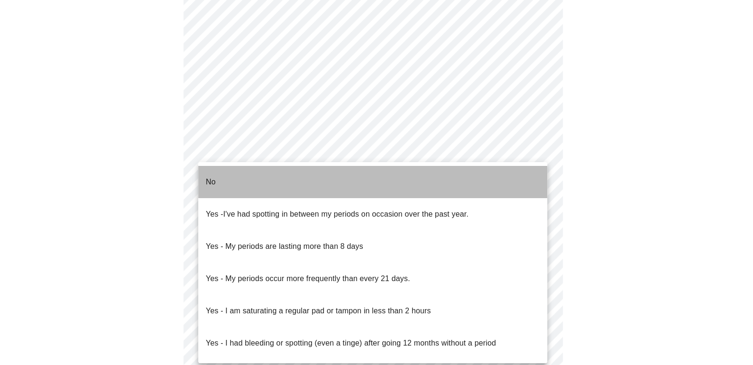
click at [491, 175] on li "No" at bounding box center [372, 182] width 349 height 32
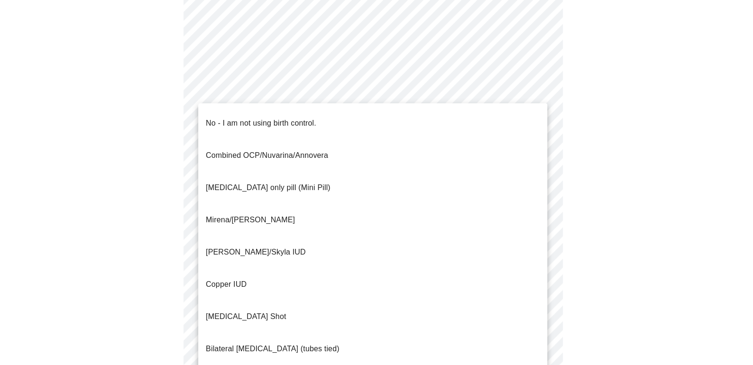
click at [536, 218] on body "MyMenopauseRx Appointments Messaging Labs Uploads Medications Community Refer a…" at bounding box center [376, 59] width 745 height 890
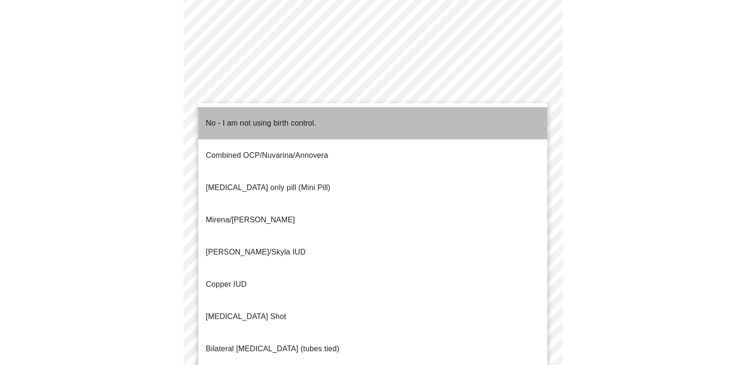
click at [424, 122] on li "No - I am not using birth control." at bounding box center [372, 123] width 349 height 32
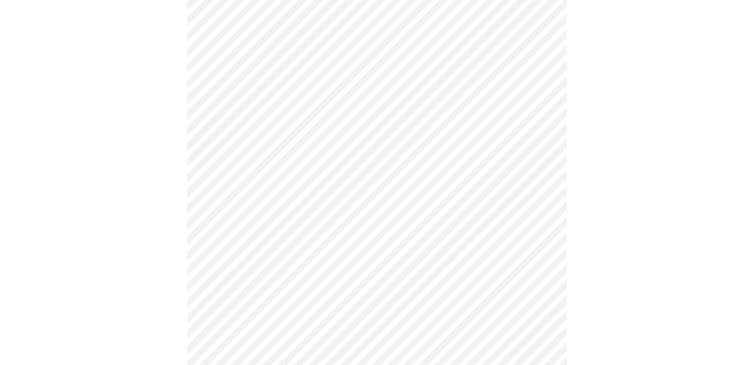
scroll to position [519, 0]
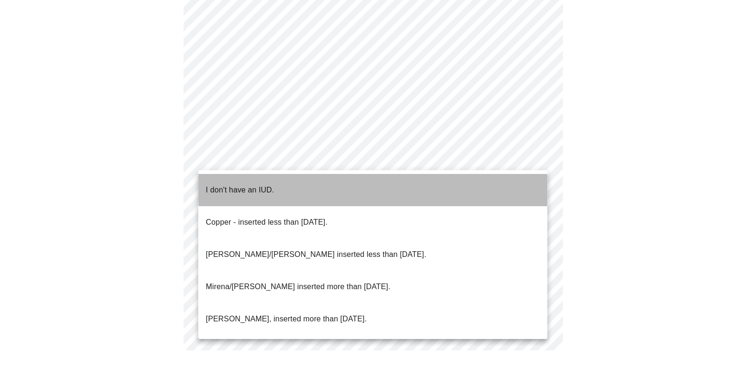
click at [484, 179] on li "I don't have an IUD." at bounding box center [372, 190] width 349 height 32
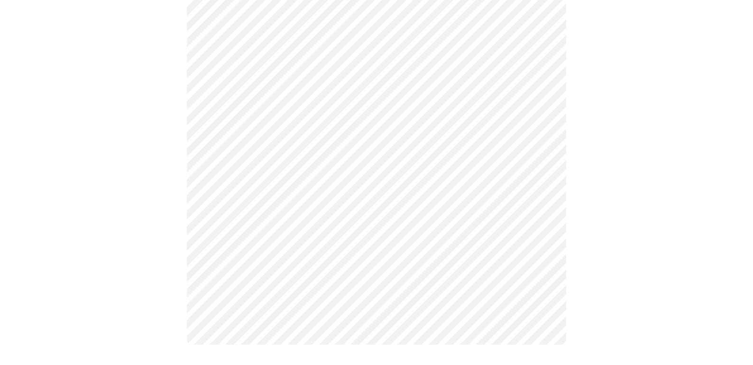
scroll to position [514, 0]
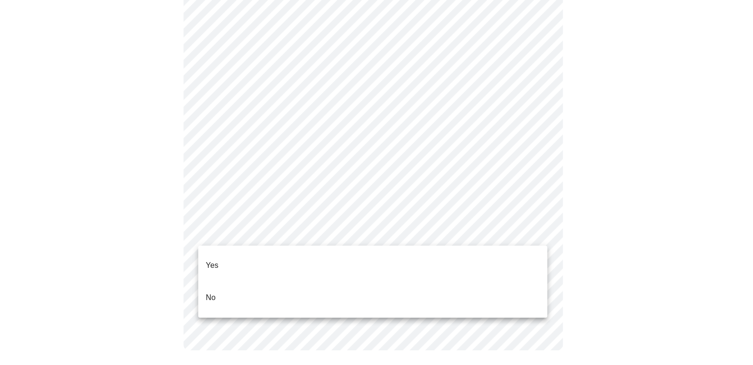
click at [499, 281] on li "No" at bounding box center [372, 297] width 349 height 32
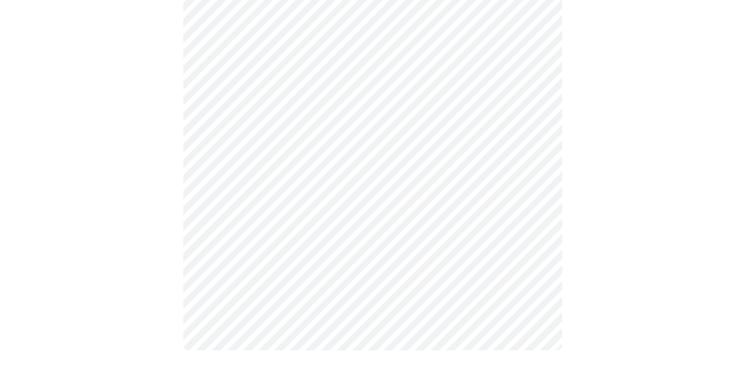
scroll to position [0, 0]
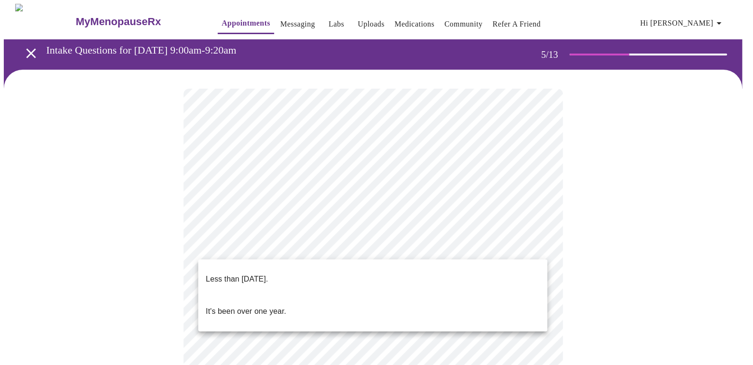
click at [541, 244] on body "MyMenopauseRx Appointments Messaging Labs Uploads Medications Community Refer a…" at bounding box center [376, 343] width 745 height 679
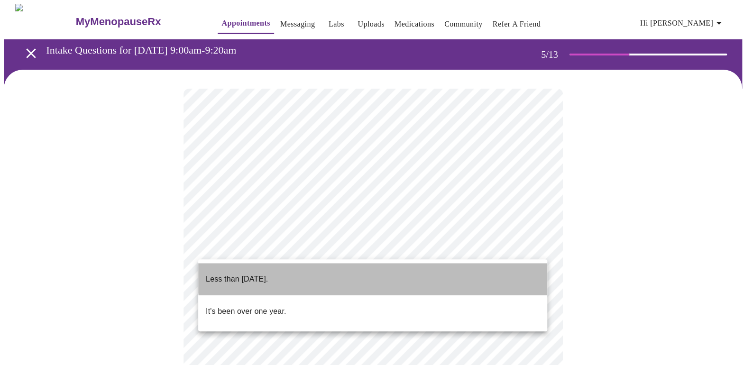
click at [431, 272] on li "Less than [DATE]." at bounding box center [372, 279] width 349 height 32
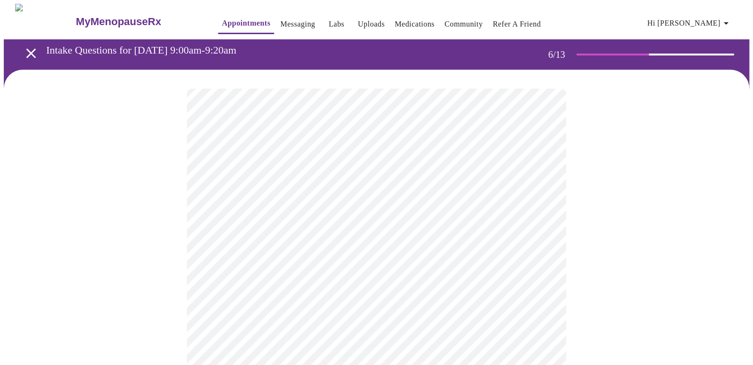
click at [539, 270] on body "MyMenopauseRx Appointments Messaging Labs Uploads Medications Community Refer a…" at bounding box center [376, 257] width 745 height 506
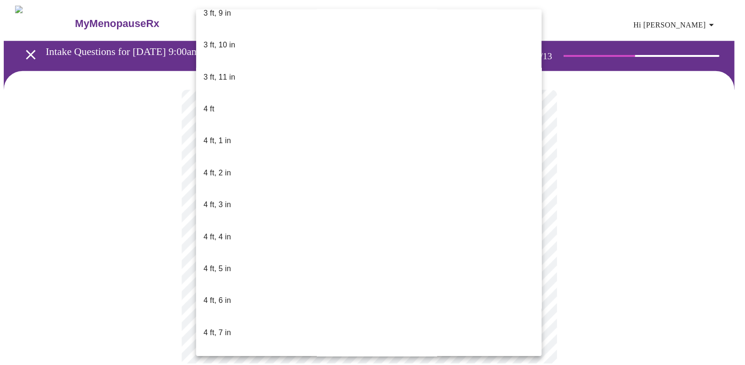
scroll to position [612, 0]
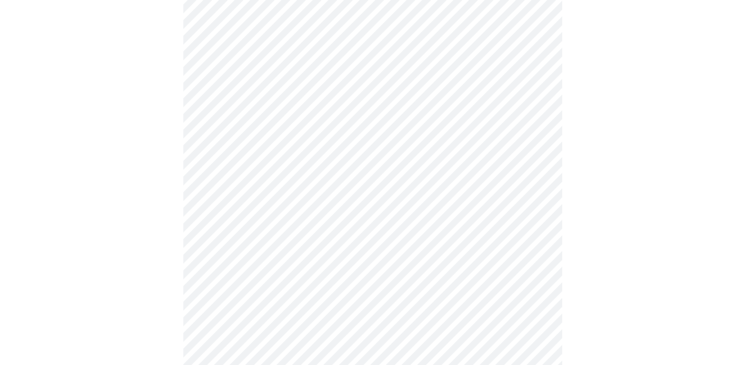
scroll to position [1209, 0]
click at [674, 300] on div at bounding box center [373, 332] width 738 height 2945
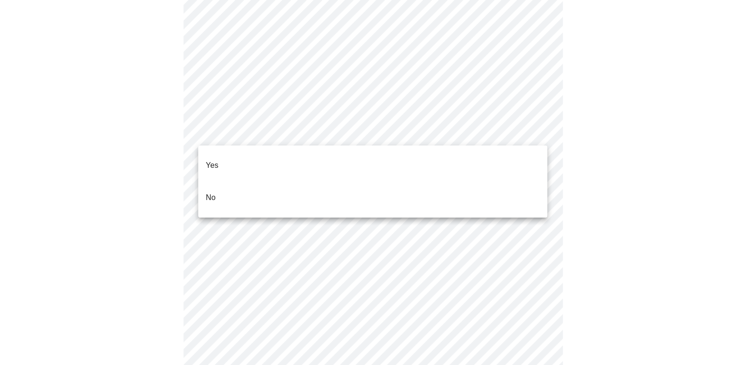
click at [463, 184] on li "No" at bounding box center [372, 198] width 349 height 32
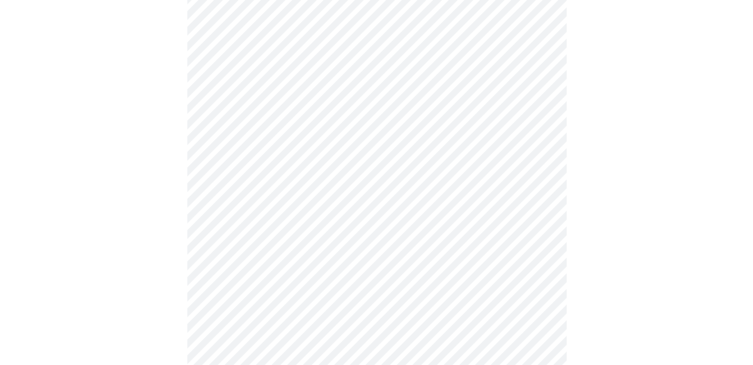
scroll to position [558, 0]
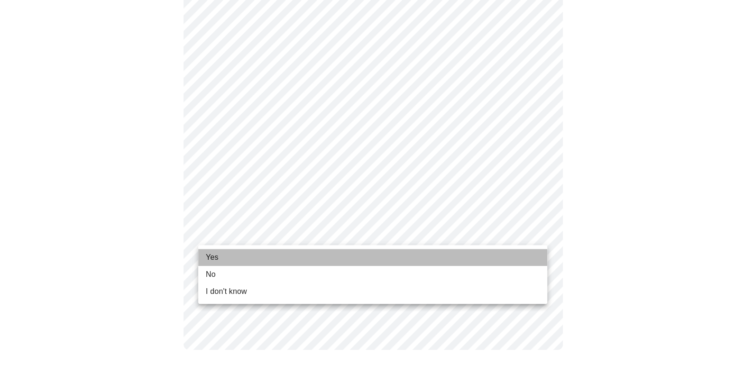
click at [454, 254] on li "Yes" at bounding box center [372, 257] width 349 height 17
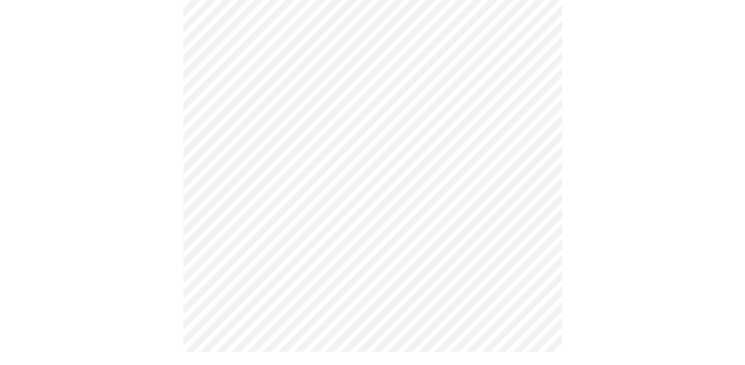
scroll to position [0, 0]
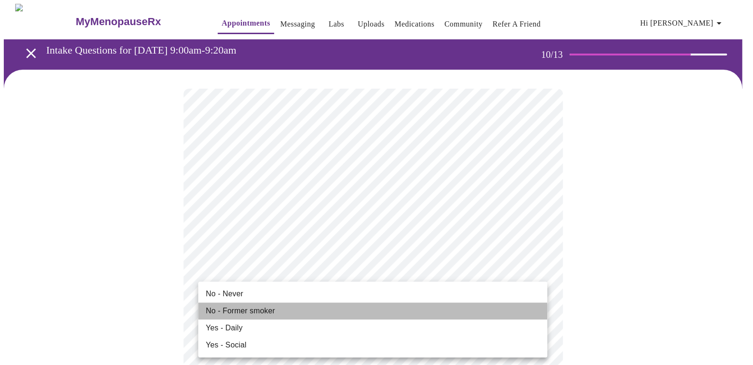
click at [340, 311] on li "No - Former smoker" at bounding box center [372, 310] width 349 height 17
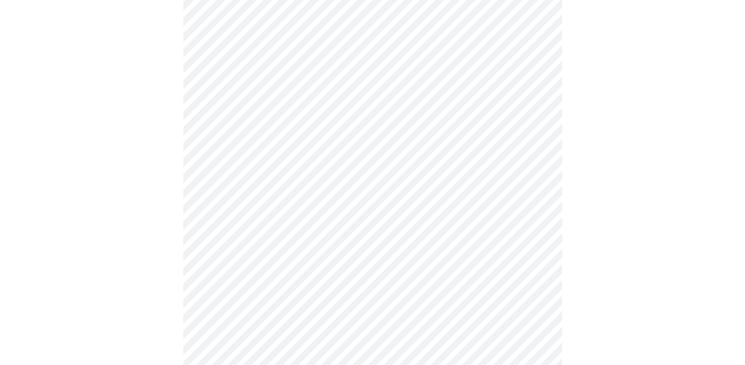
scroll to position [838, 0]
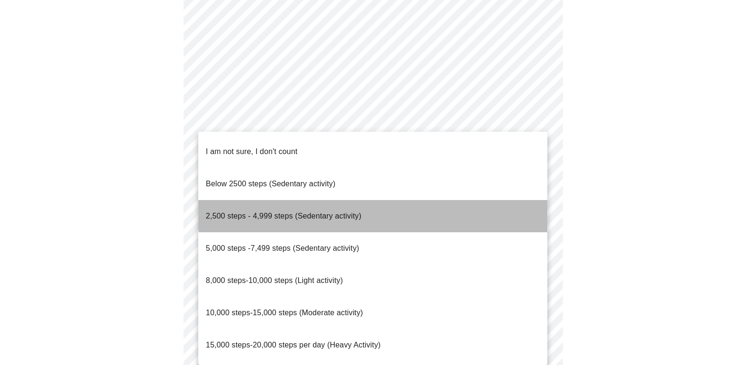
click at [431, 200] on li "2,500 steps - 4,999 steps (Sedentary activity)" at bounding box center [372, 216] width 349 height 32
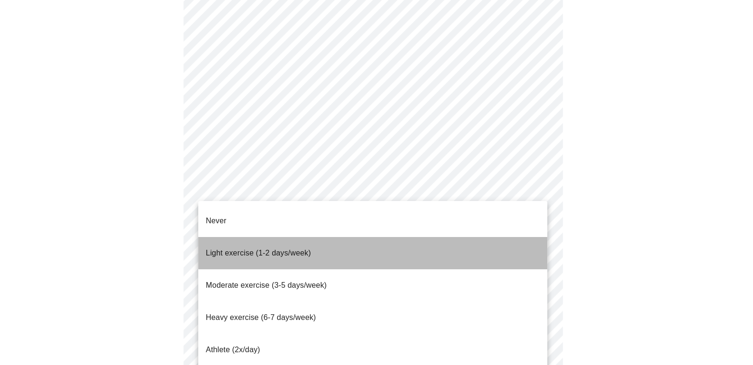
click at [443, 237] on li "Light exercise (1-2 days/week)" at bounding box center [372, 253] width 349 height 32
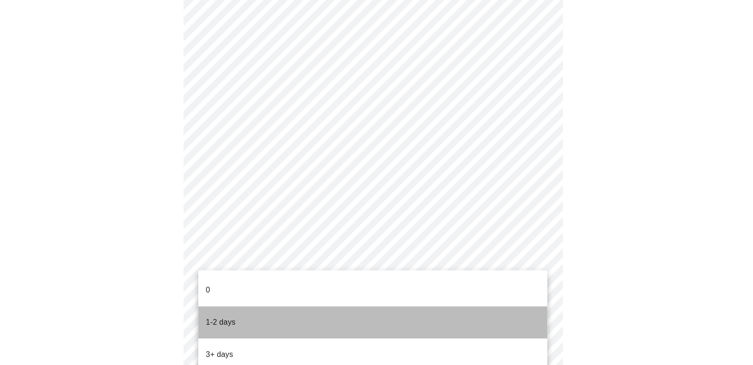
click at [359, 306] on li "1-2 days" at bounding box center [372, 322] width 349 height 32
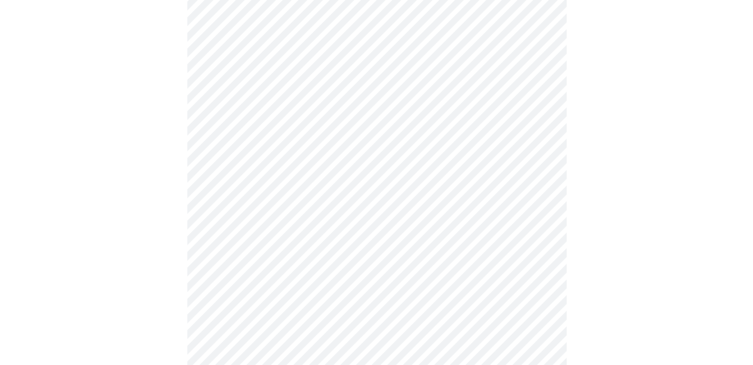
scroll to position [0, 0]
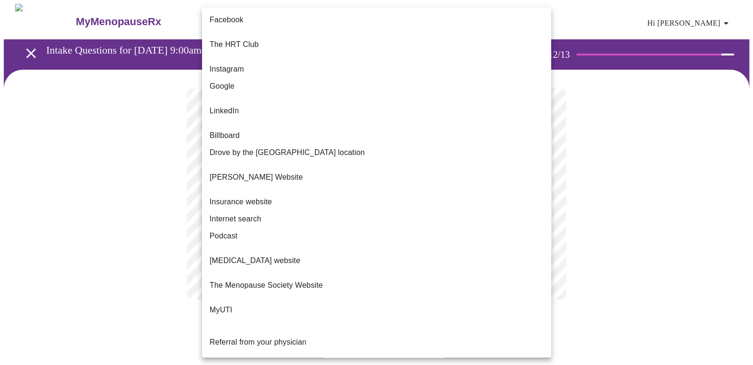
click at [542, 195] on body "MyMenopauseRx Appointments Messaging Labs Uploads Medications Community Refer a…" at bounding box center [376, 161] width 745 height 315
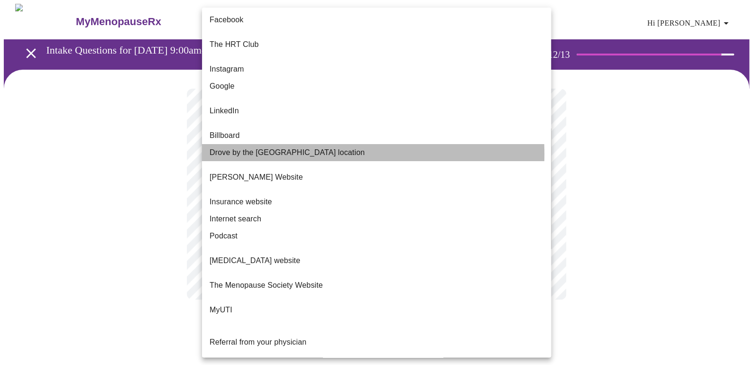
click at [294, 147] on span "Drove by the [GEOGRAPHIC_DATA] location" at bounding box center [286, 152] width 155 height 11
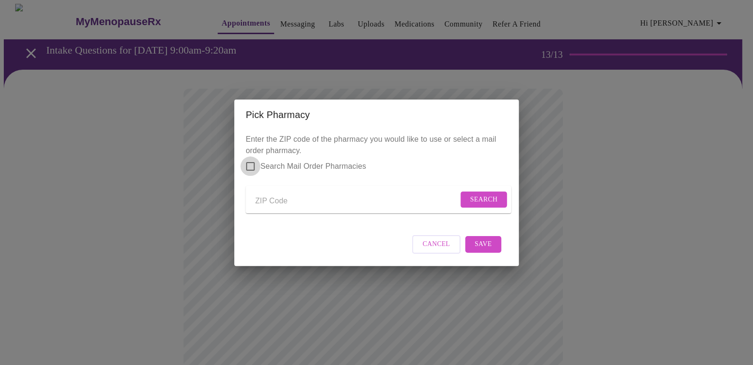
click at [253, 158] on input "Search Mail Order Pharmacies" at bounding box center [250, 166] width 20 height 20
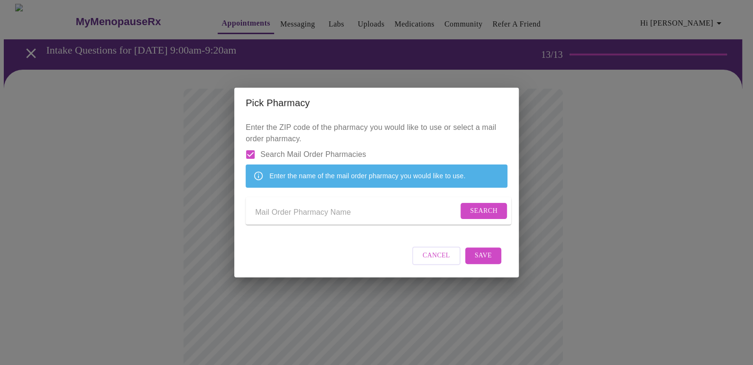
click at [247, 147] on input "Search Mail Order Pharmacies" at bounding box center [250, 155] width 20 height 20
checkbox input "false"
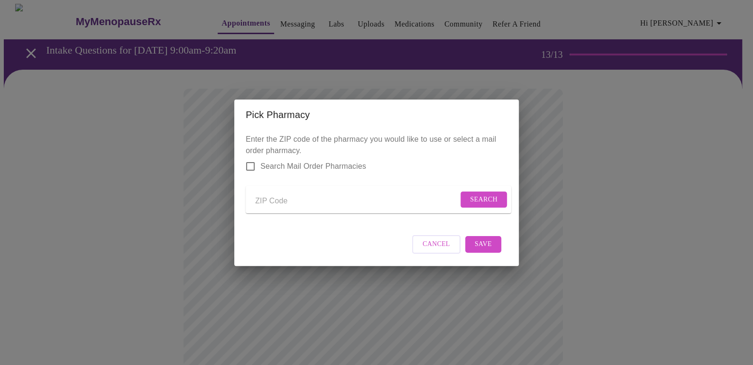
click at [313, 200] on input "Send a message to your care team" at bounding box center [356, 201] width 203 height 15
type input "60123"
click at [483, 199] on span "Search" at bounding box center [483, 200] width 27 height 12
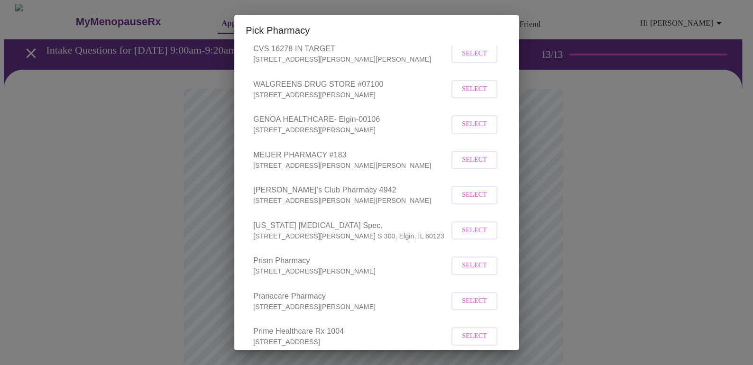
scroll to position [208, 0]
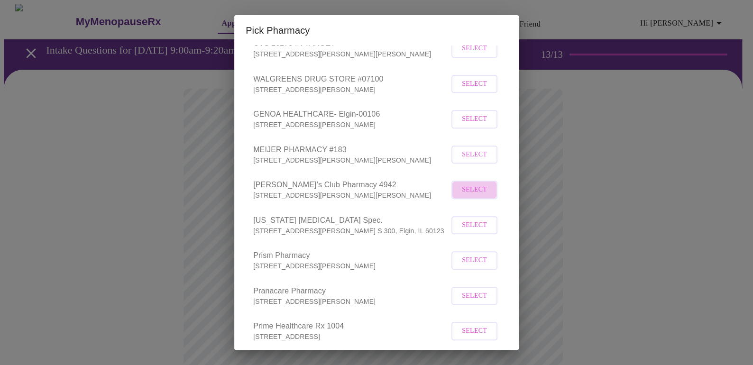
click at [472, 196] on span "Select" at bounding box center [474, 190] width 25 height 12
click at [636, 244] on div "Pick Pharmacy Enter the ZIP code of the pharmacy you would like to use or selec…" at bounding box center [376, 182] width 753 height 365
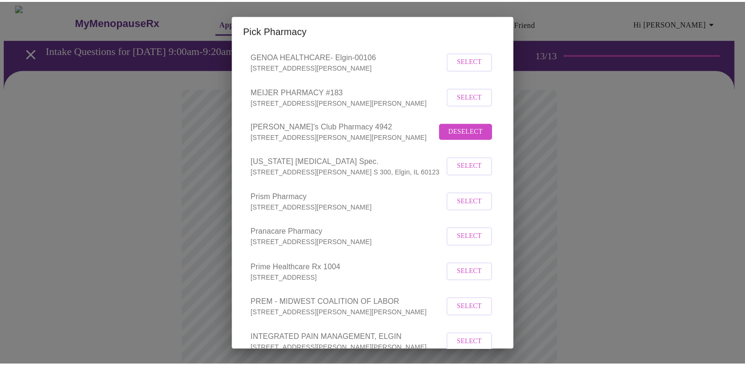
scroll to position [333, 0]
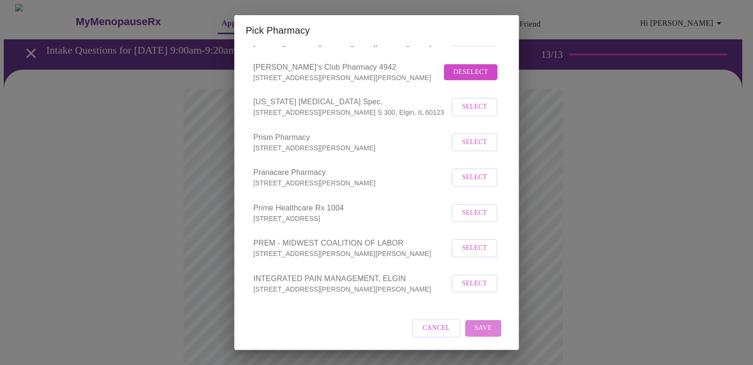
click at [483, 331] on span "Save" at bounding box center [482, 328] width 17 height 12
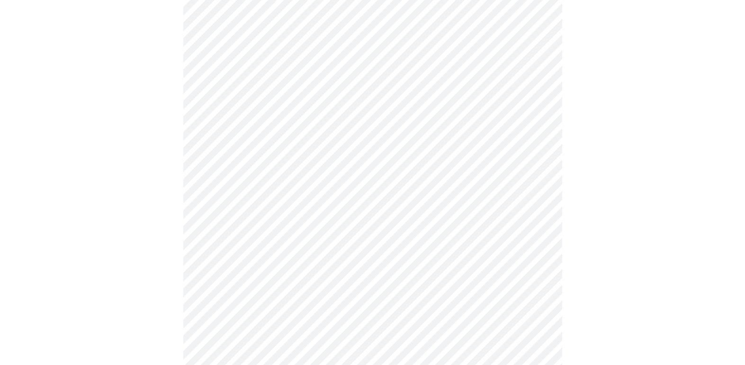
scroll to position [239, 0]
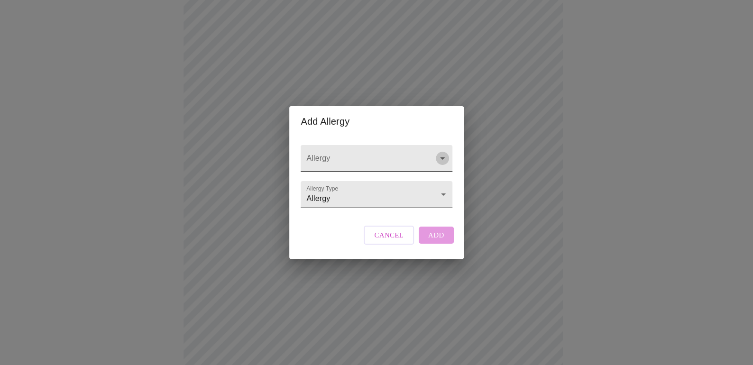
click at [440, 157] on icon "Open" at bounding box center [442, 158] width 5 height 2
click at [440, 157] on icon "Close" at bounding box center [442, 158] width 5 height 2
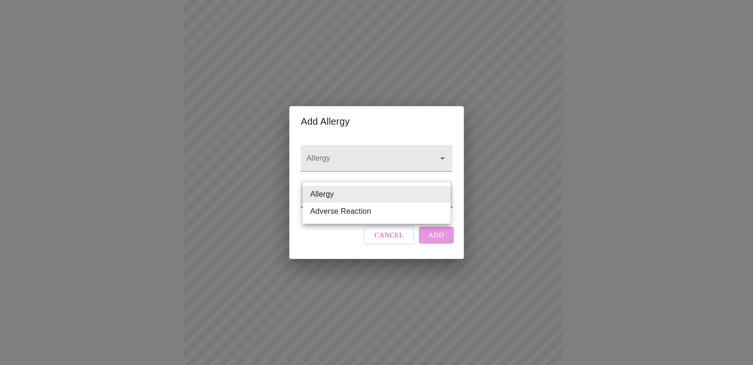
click at [442, 197] on body "MyMenopauseRx Appointments Messaging Labs Uploads Medications Community Refer a…" at bounding box center [376, 120] width 745 height 711
click at [425, 214] on li "Adverse Reaction" at bounding box center [376, 211] width 148 height 17
type input "Adverse Reaction"
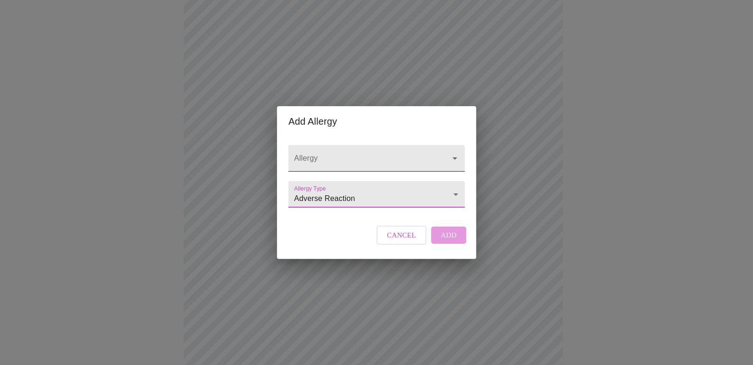
click at [410, 154] on input "Allergy" at bounding box center [363, 163] width 142 height 18
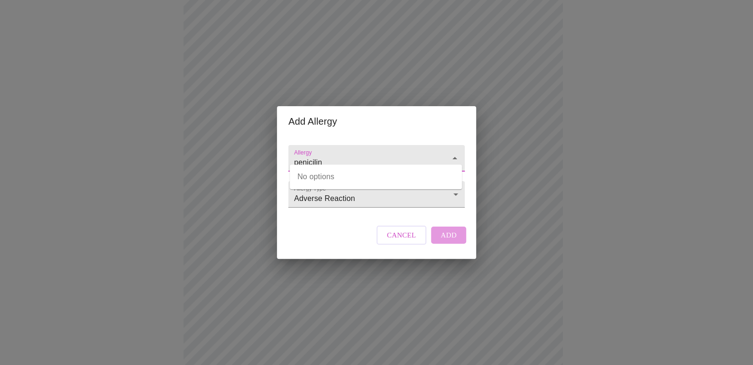
type input "penicilin"
click at [381, 154] on input "Allergy" at bounding box center [363, 163] width 142 height 18
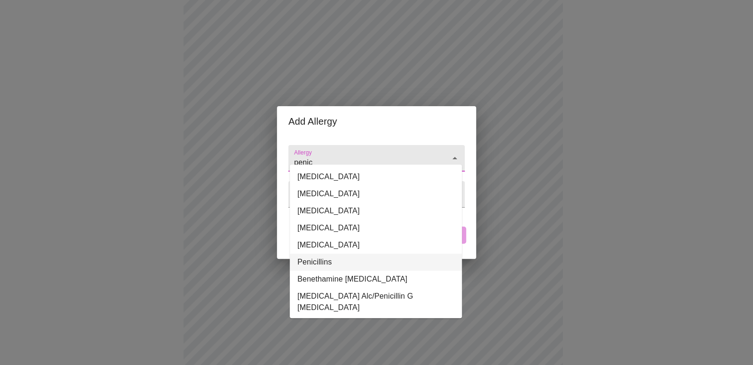
click at [352, 261] on li "Penicillins" at bounding box center [376, 262] width 172 height 17
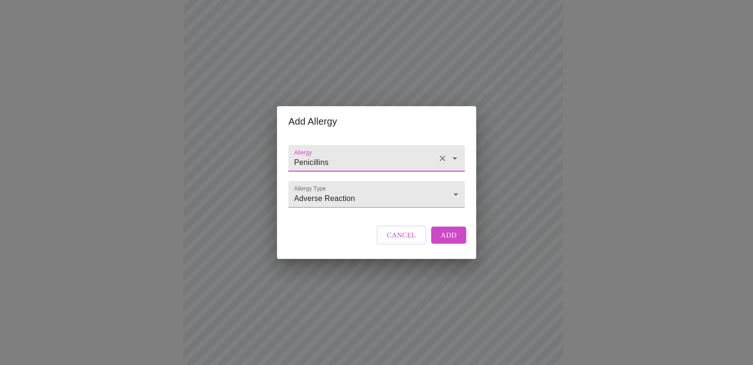
type input "Penicillins"
click at [454, 242] on button "Add" at bounding box center [448, 235] width 35 height 17
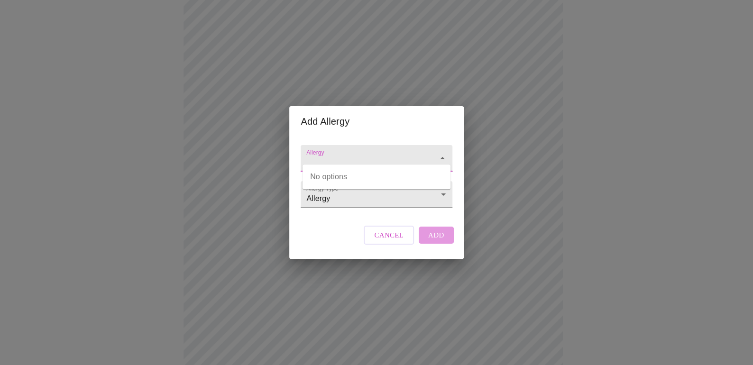
click at [366, 154] on input "Allergy" at bounding box center [362, 163] width 117 height 18
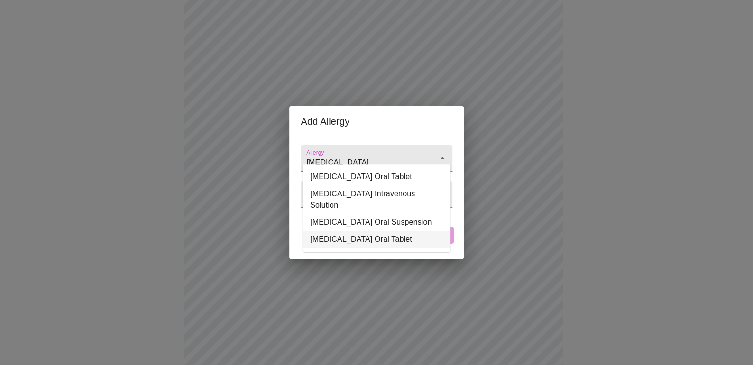
click at [392, 231] on li "[MEDICAL_DATA] Oral Tablet" at bounding box center [376, 239] width 148 height 17
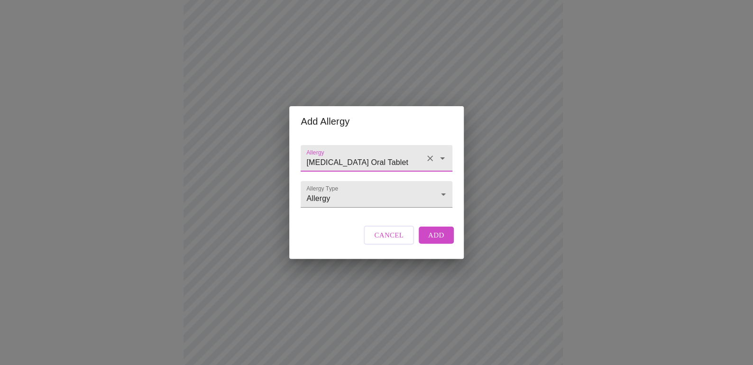
type input "[MEDICAL_DATA] Oral Tablet"
click at [434, 238] on span "Add" at bounding box center [436, 235] width 16 height 12
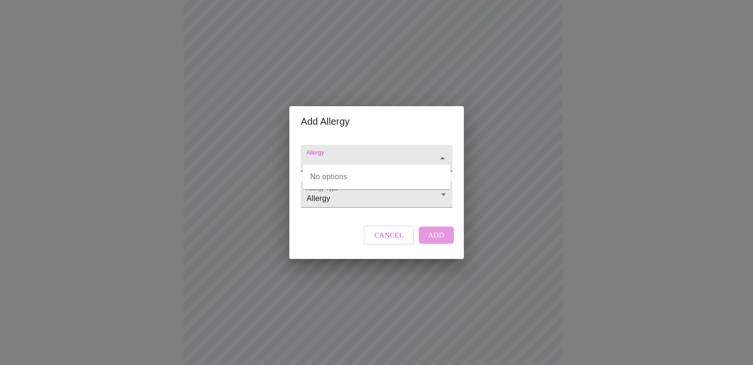
click at [390, 154] on input "Allergy" at bounding box center [362, 163] width 117 height 18
type input "s"
type input "k"
click at [347, 176] on li "[MEDICAL_DATA]" at bounding box center [376, 176] width 148 height 17
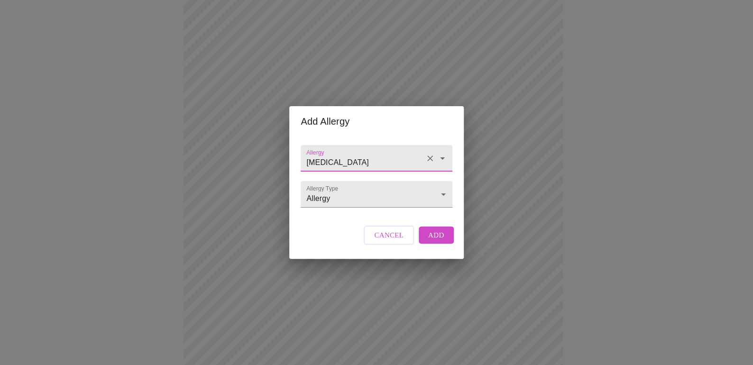
type input "[MEDICAL_DATA]"
click at [438, 241] on span "Add" at bounding box center [436, 235] width 16 height 12
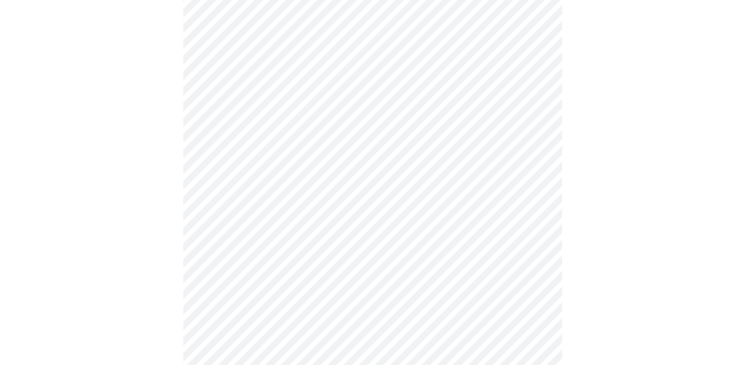
scroll to position [396, 0]
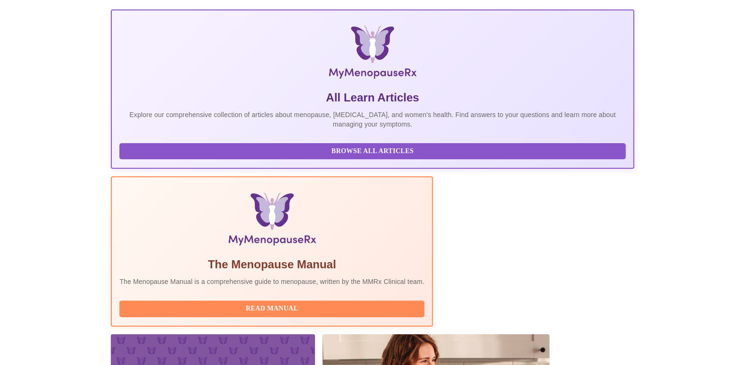
scroll to position [152, 0]
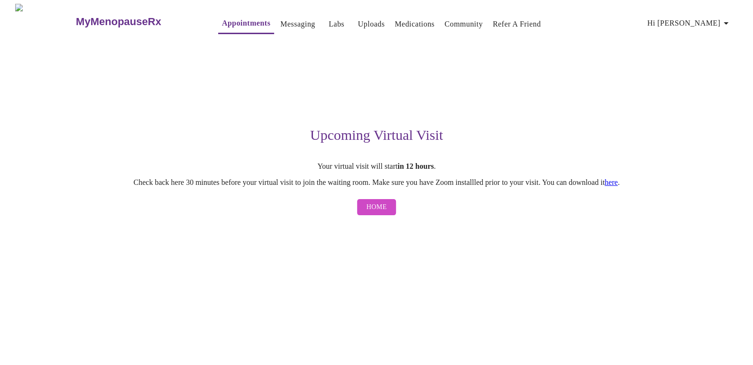
click at [617, 184] on link "here" at bounding box center [610, 182] width 13 height 8
click at [112, 18] on h3 "MyMenopauseRx" at bounding box center [118, 22] width 85 height 12
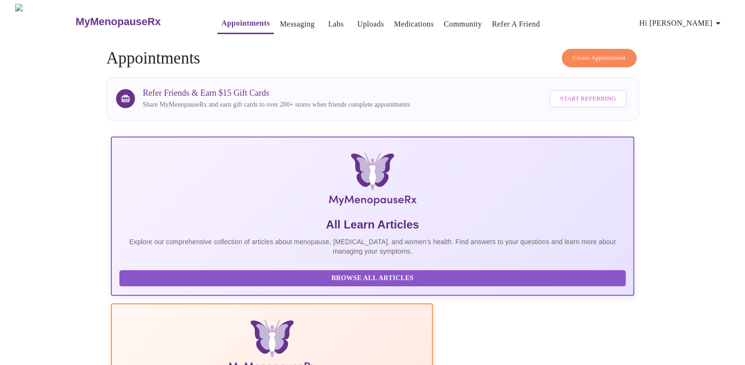
scroll to position [152, 0]
